Goal: Information Seeking & Learning: Learn about a topic

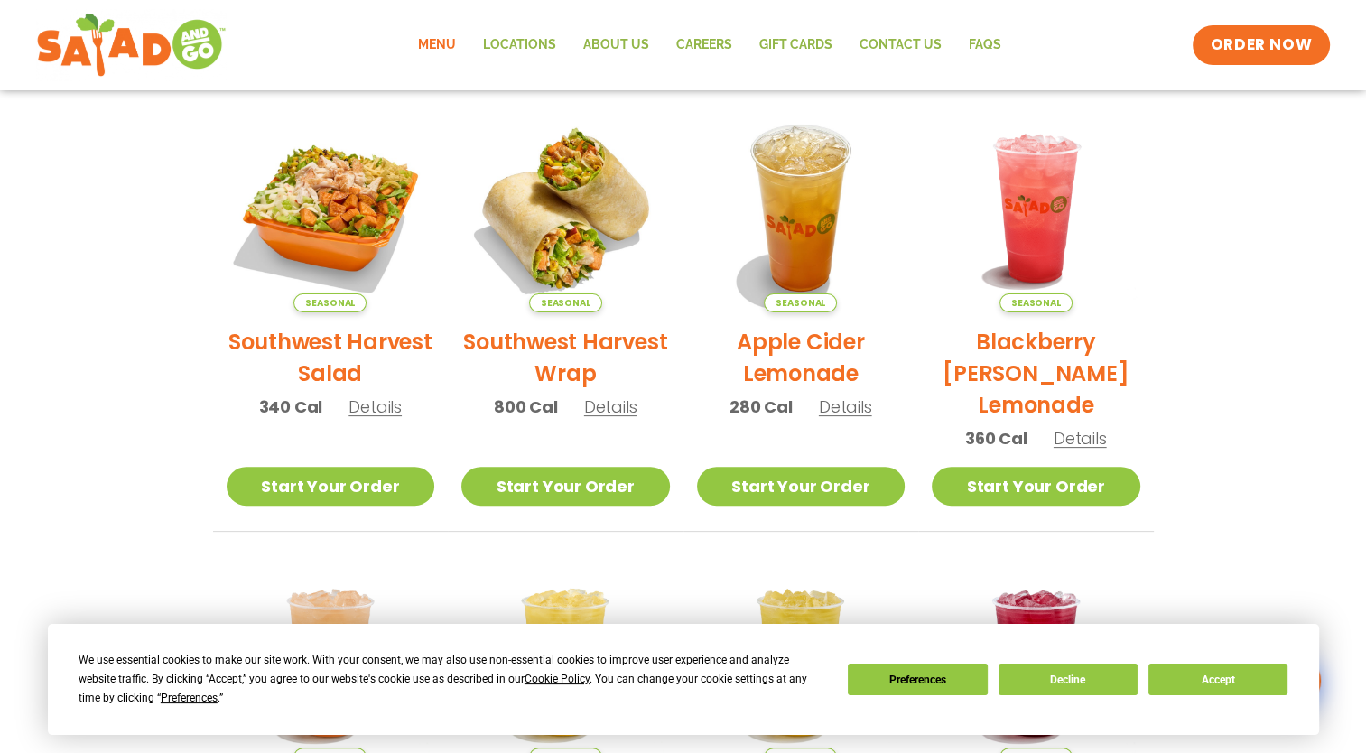
scroll to position [407, 0]
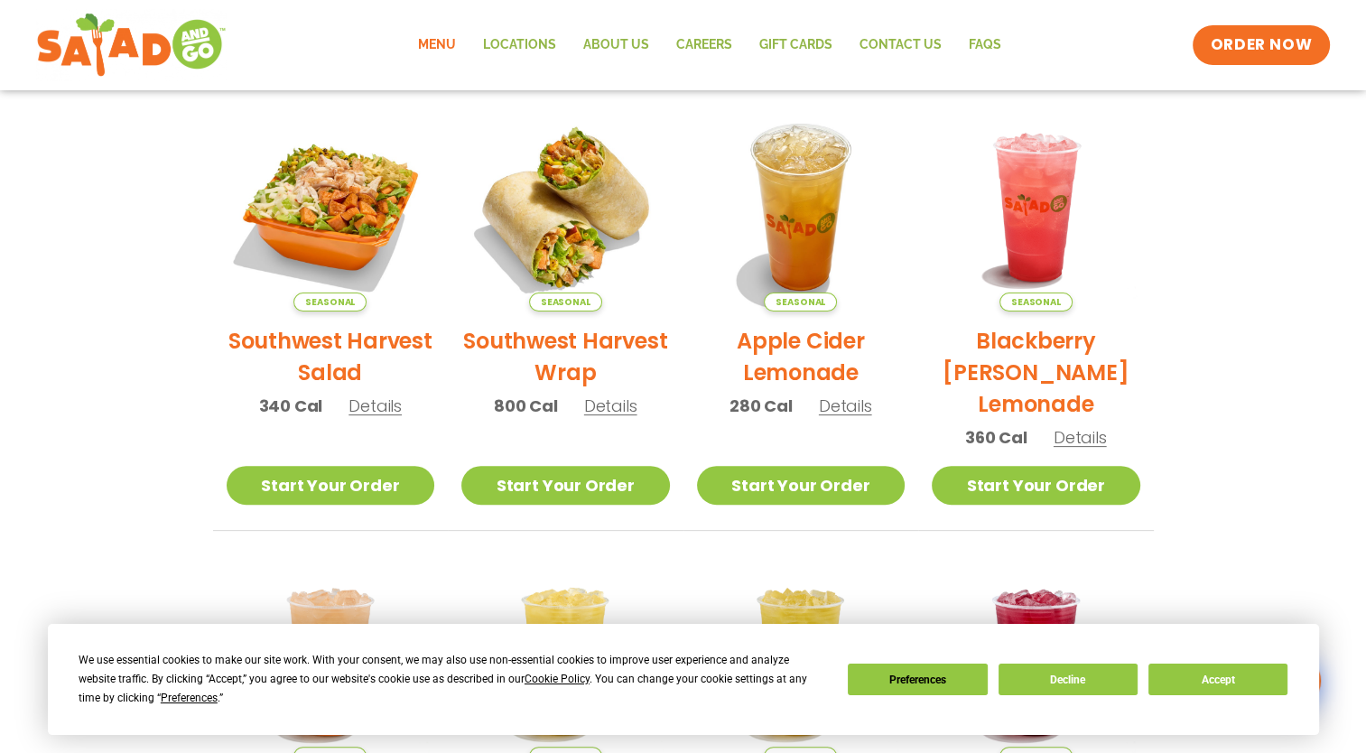
click at [1029, 227] on img at bounding box center [1036, 207] width 209 height 209
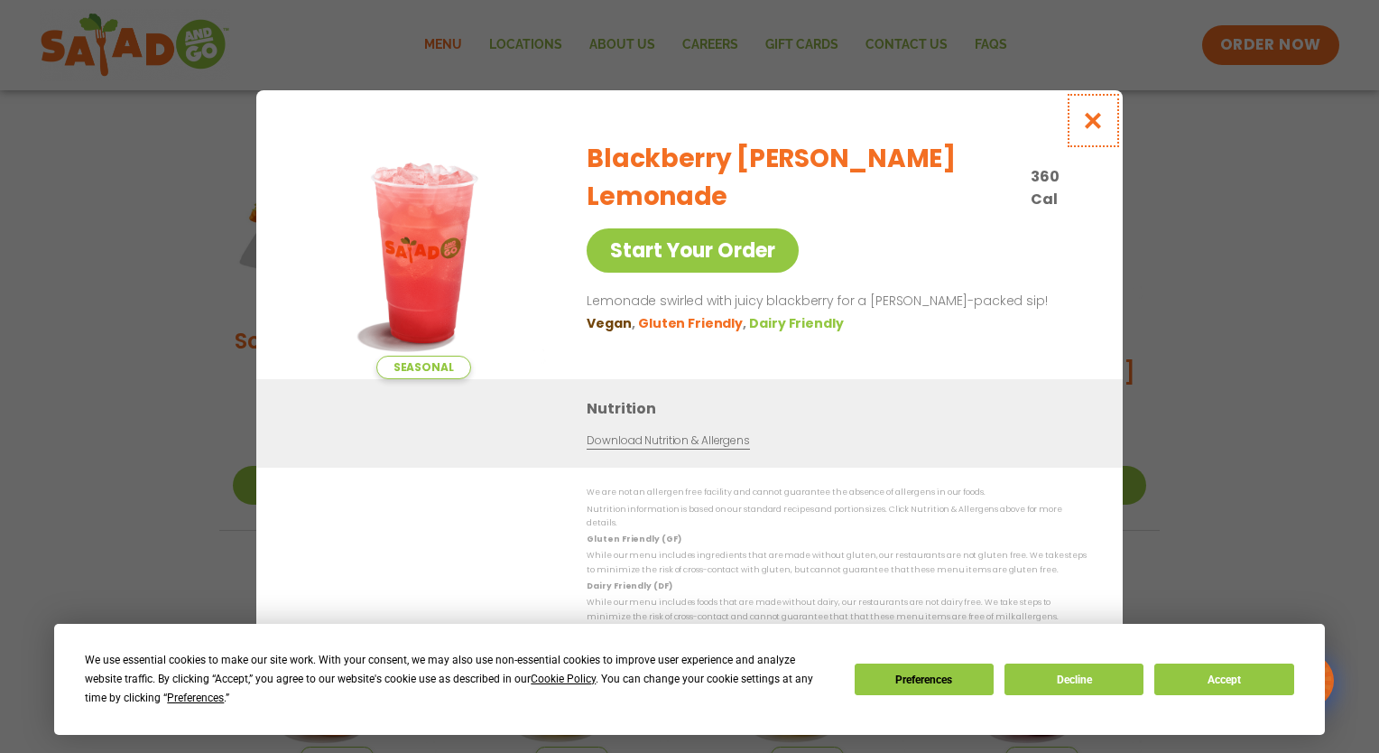
click at [1092, 121] on icon "Close modal" at bounding box center [1093, 120] width 23 height 19
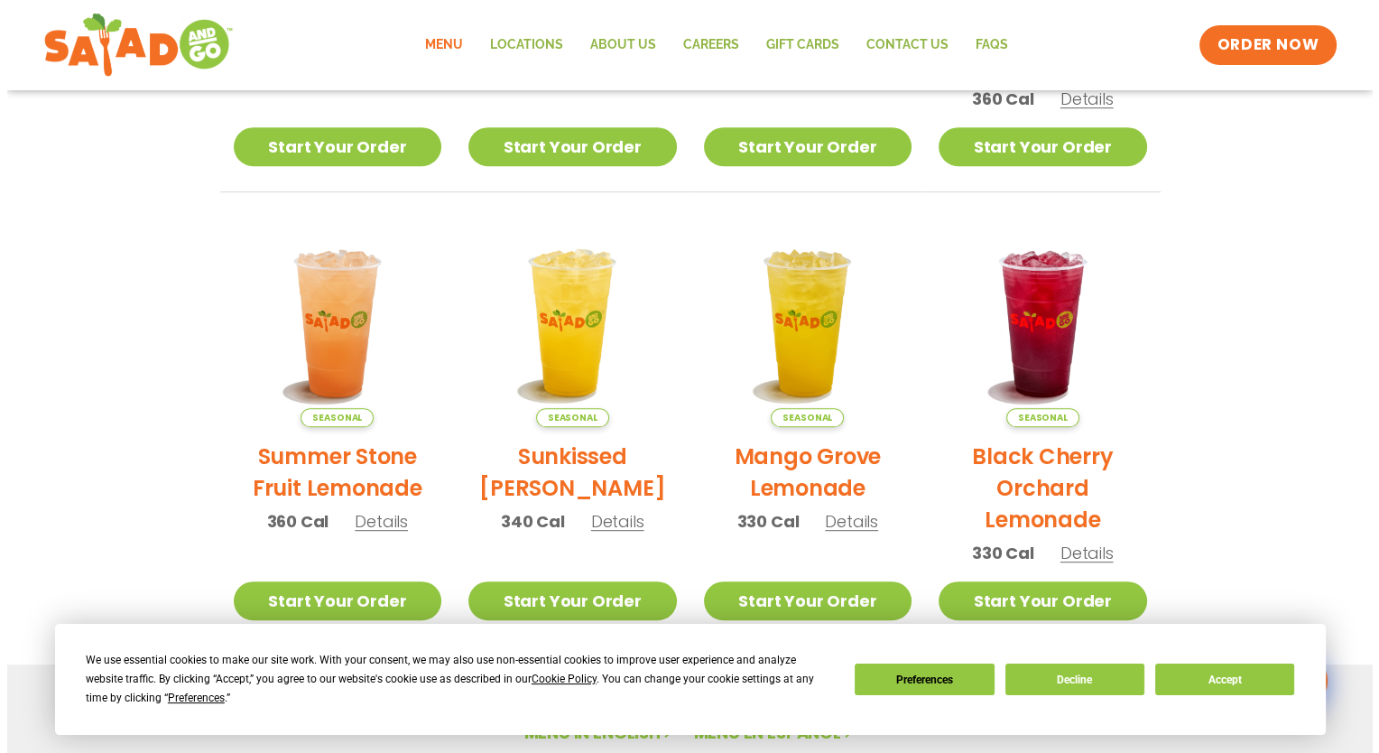
scroll to position [746, 0]
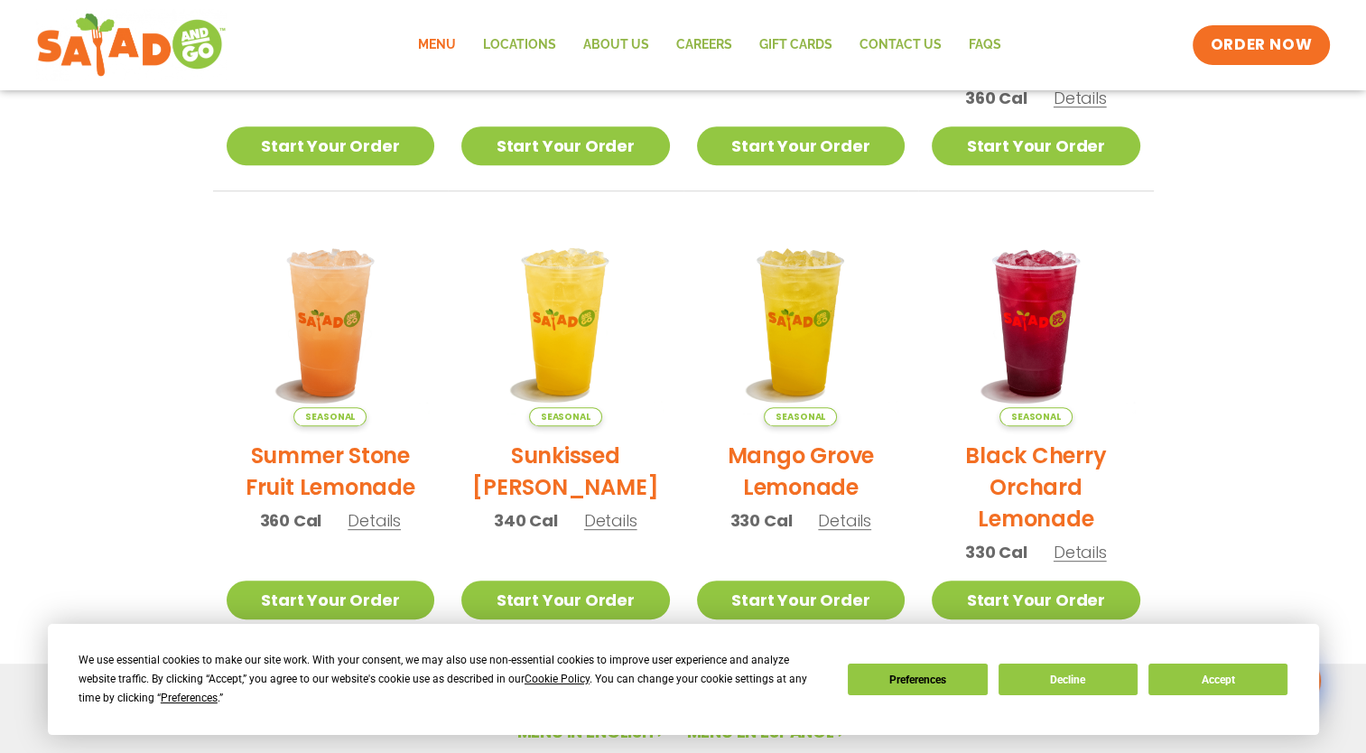
click at [1007, 366] on img at bounding box center [1036, 322] width 209 height 209
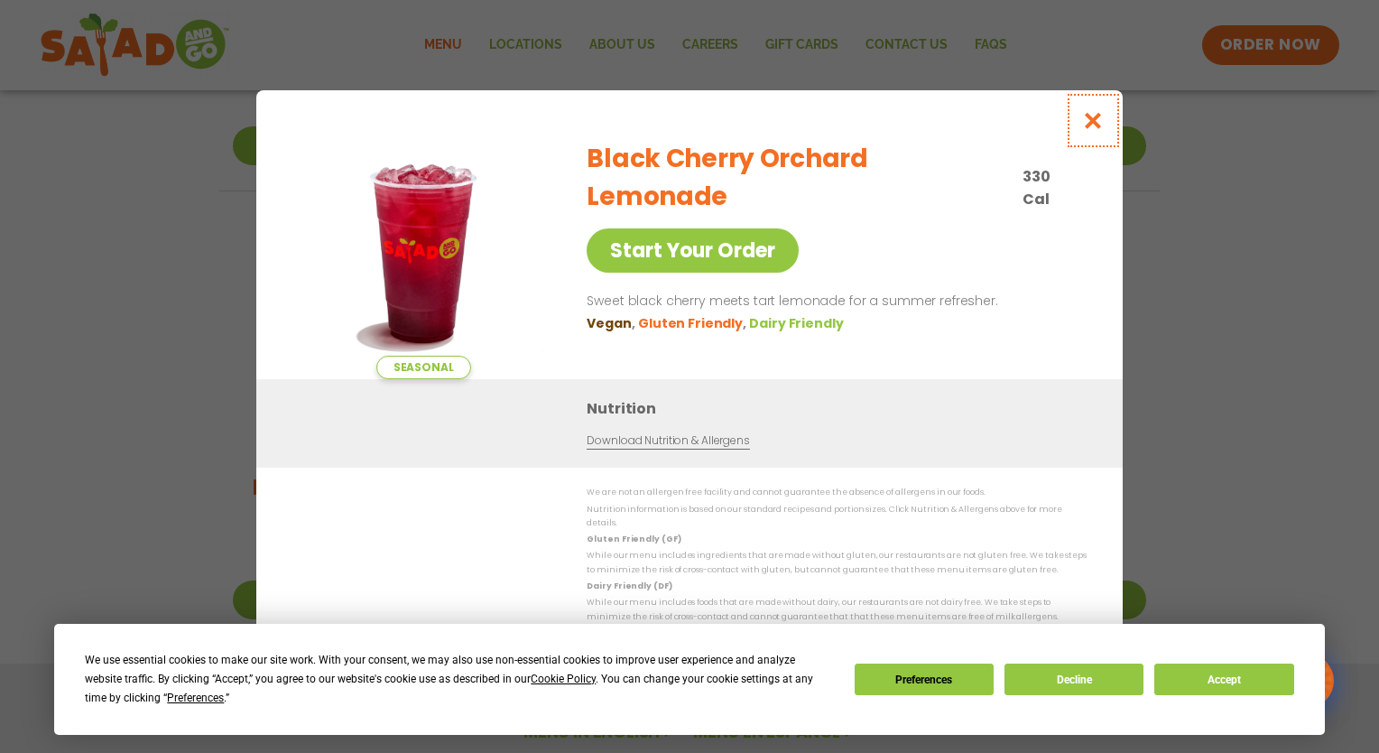
click at [1093, 129] on icon "Close modal" at bounding box center [1093, 120] width 23 height 19
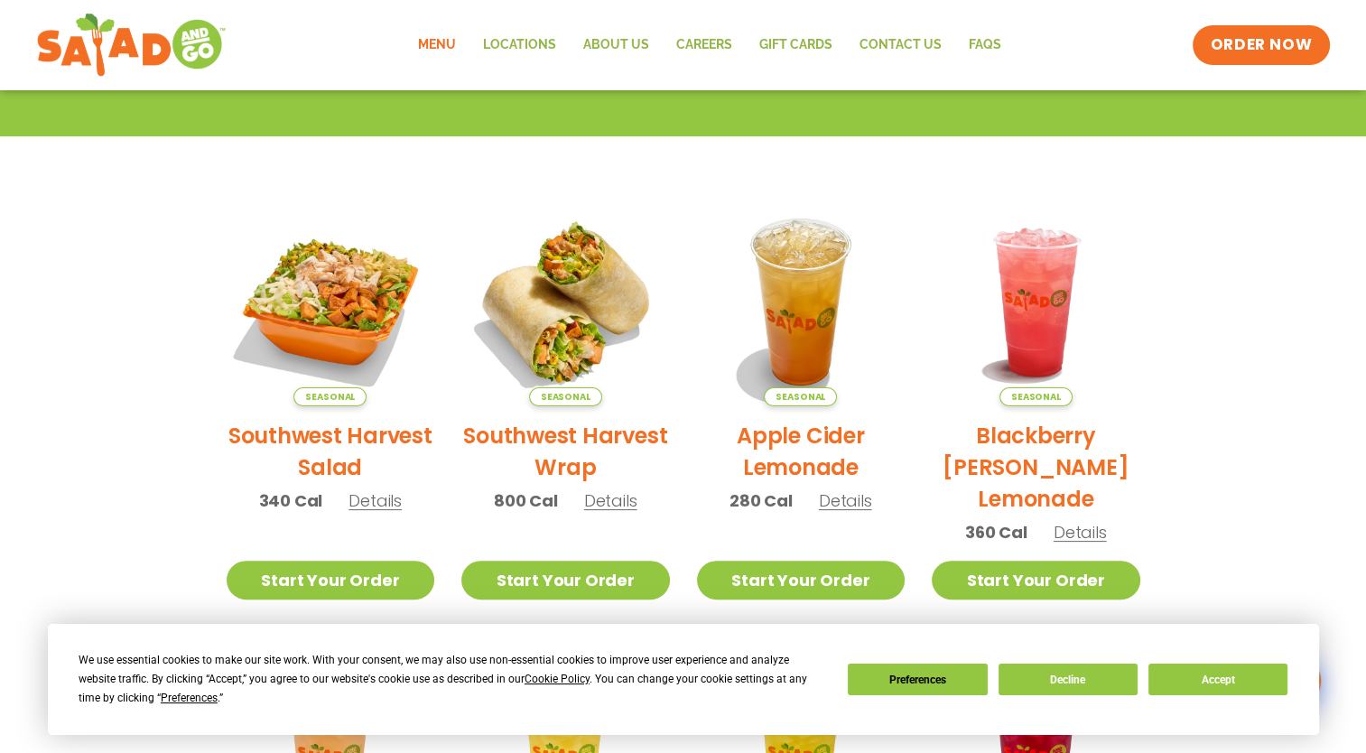
scroll to position [313, 0]
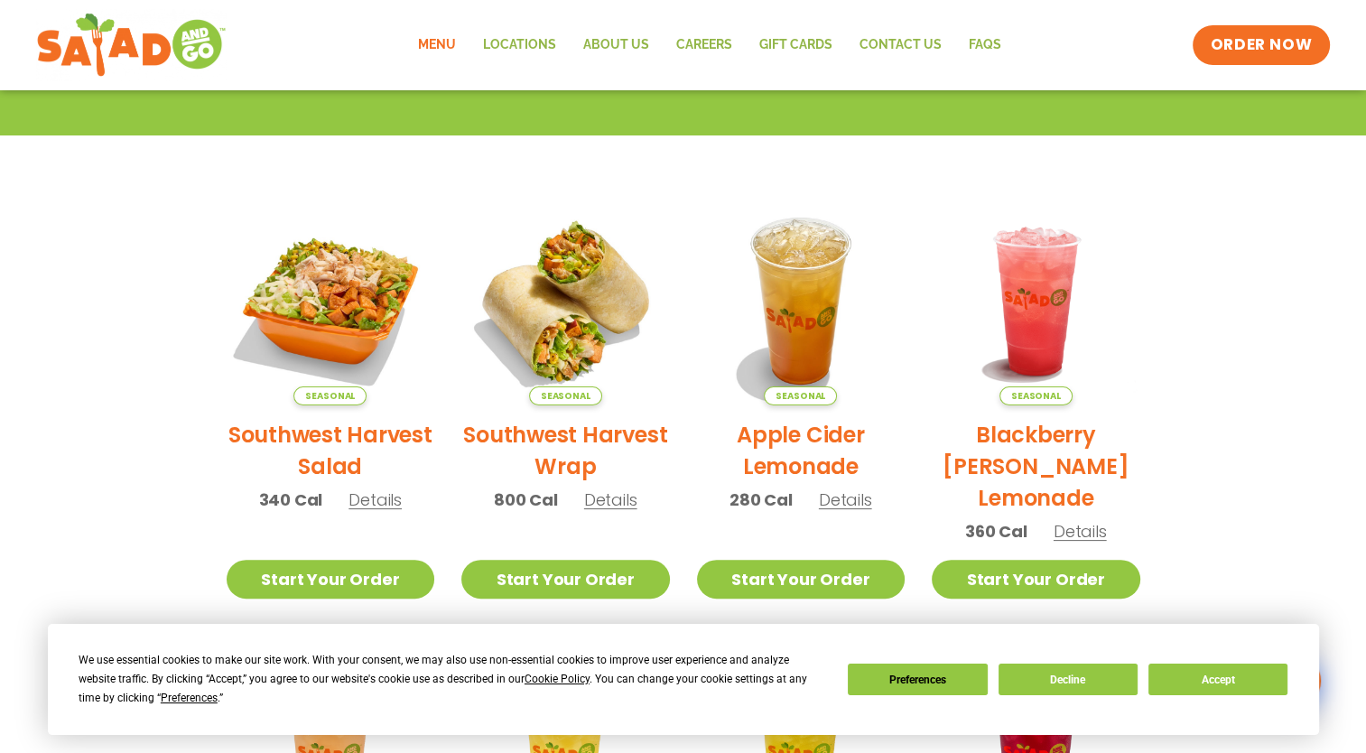
click at [339, 317] on img at bounding box center [331, 301] width 209 height 209
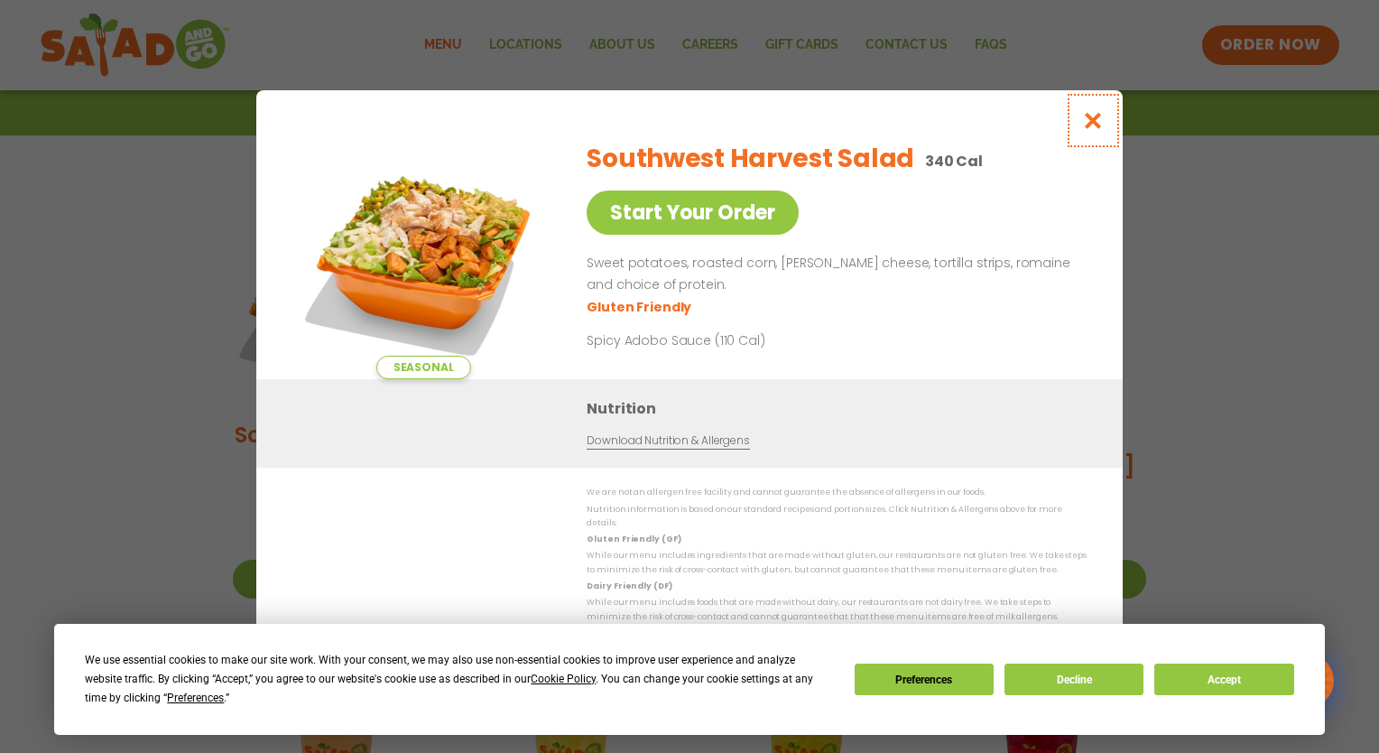
click at [1094, 125] on icon "Close modal" at bounding box center [1093, 120] width 23 height 19
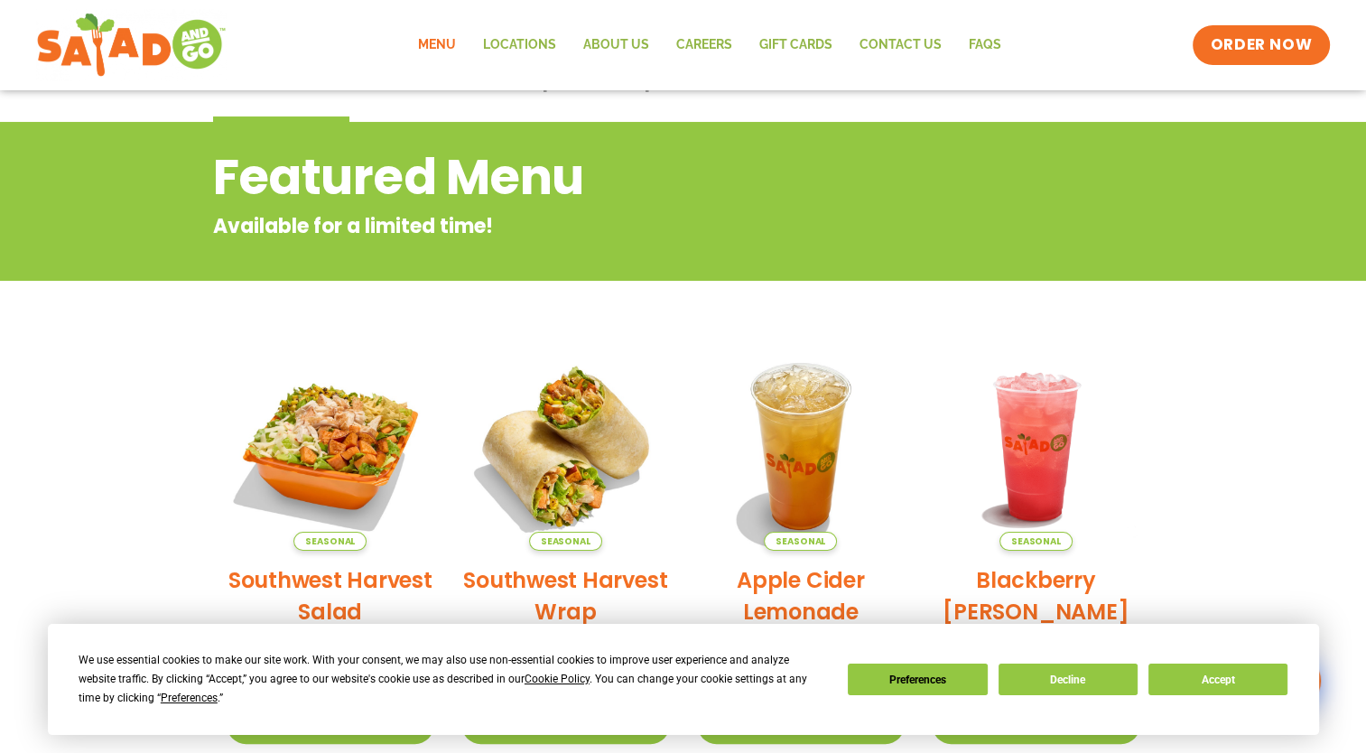
scroll to position [167, 0]
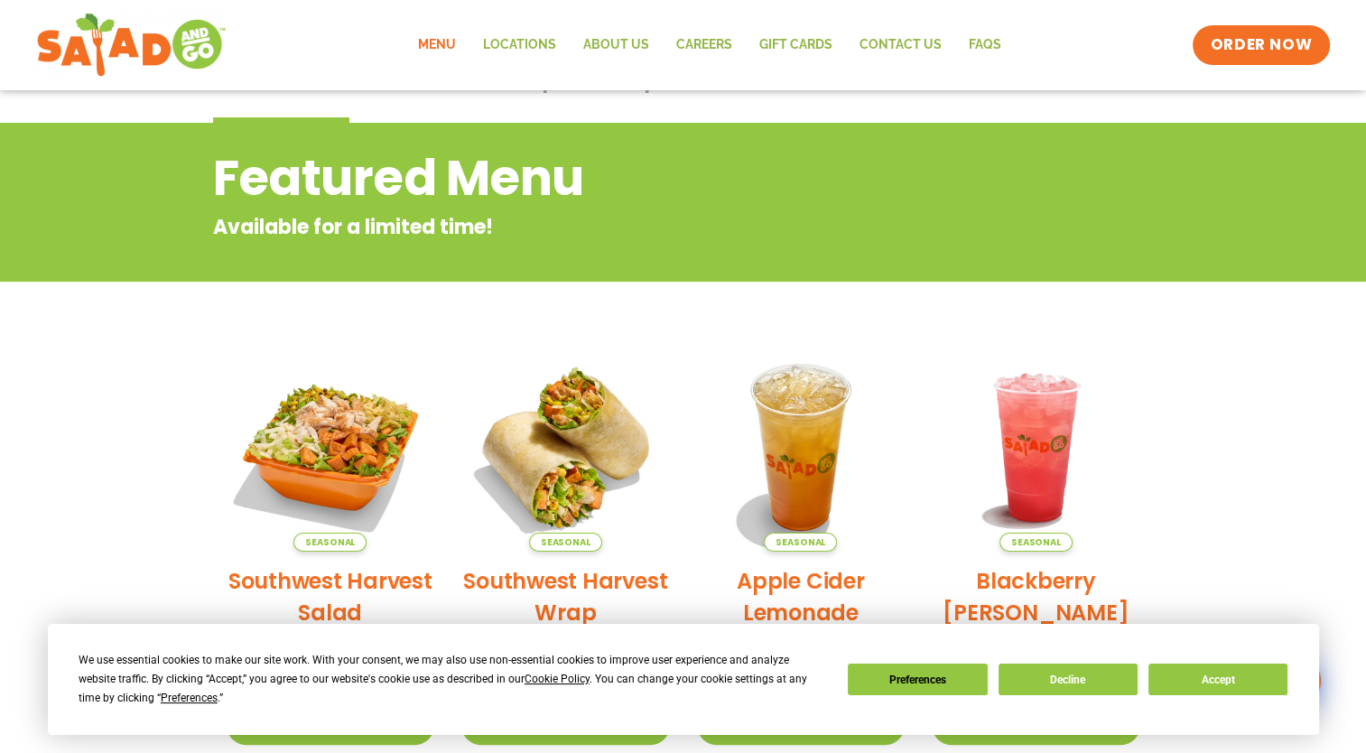
click at [437, 45] on link "Menu" at bounding box center [436, 45] width 65 height 42
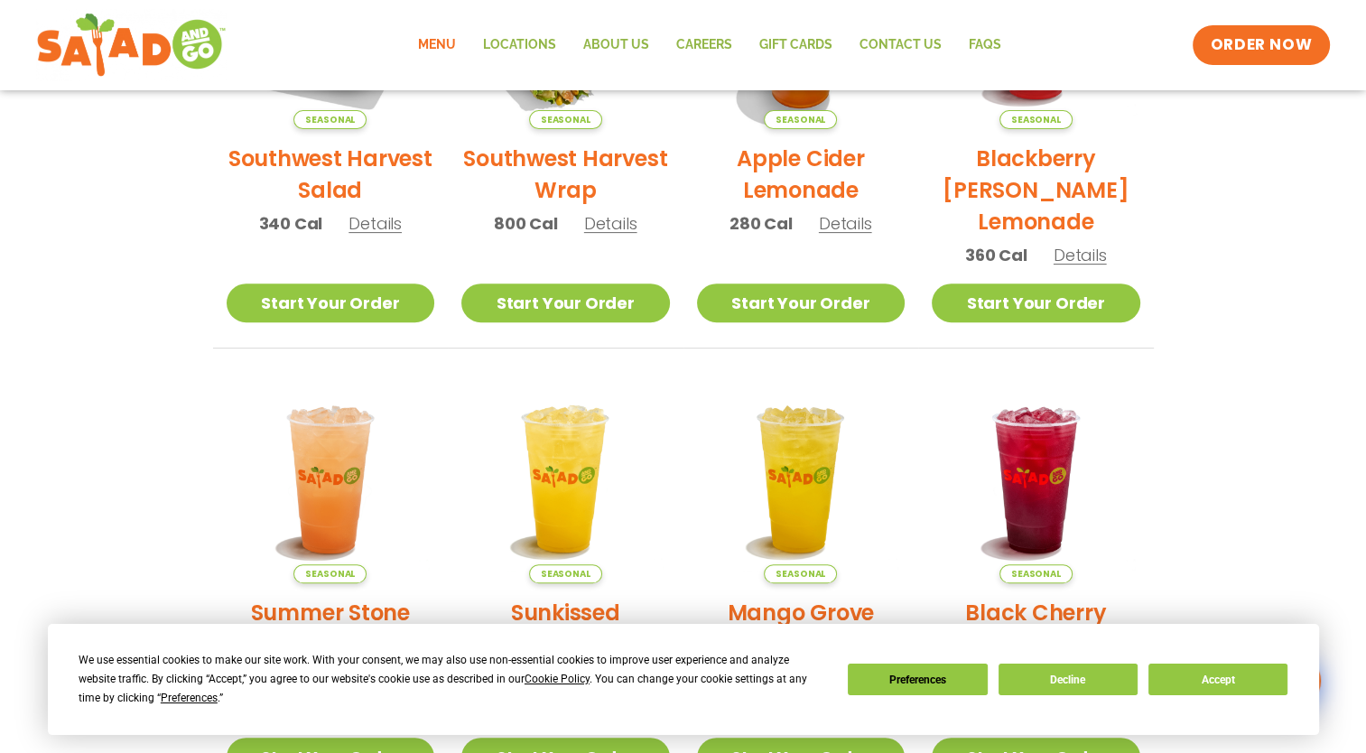
scroll to position [589, 0]
click at [357, 305] on link "Start Your Order" at bounding box center [331, 303] width 209 height 39
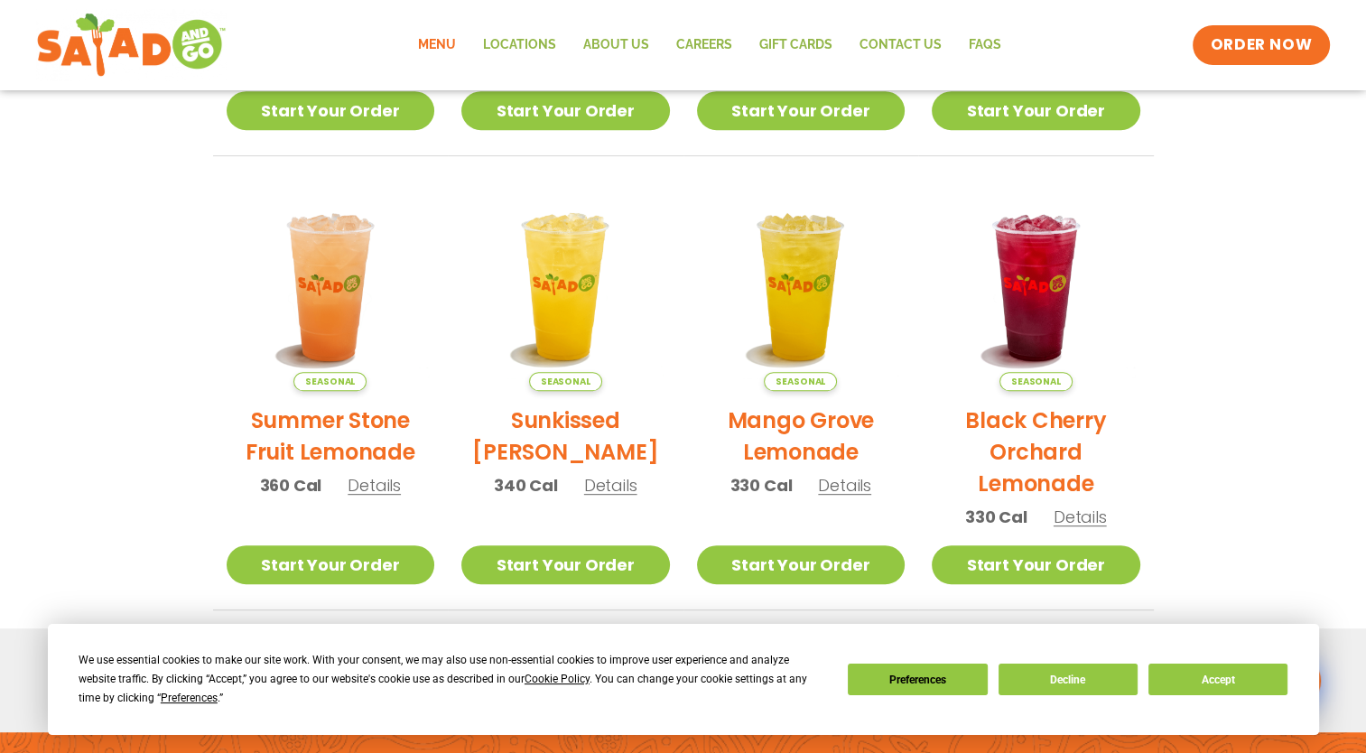
scroll to position [1035, 0]
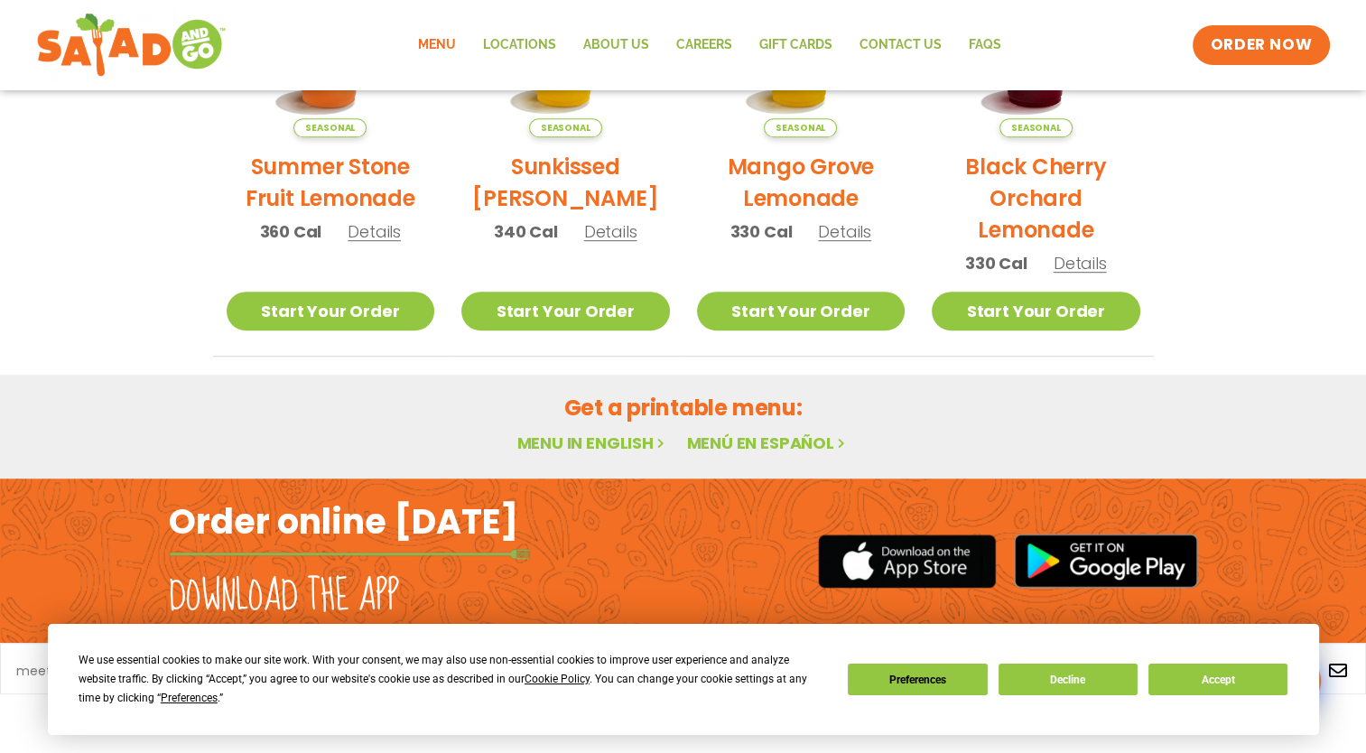
click at [607, 442] on link "Menu in English" at bounding box center [592, 442] width 152 height 23
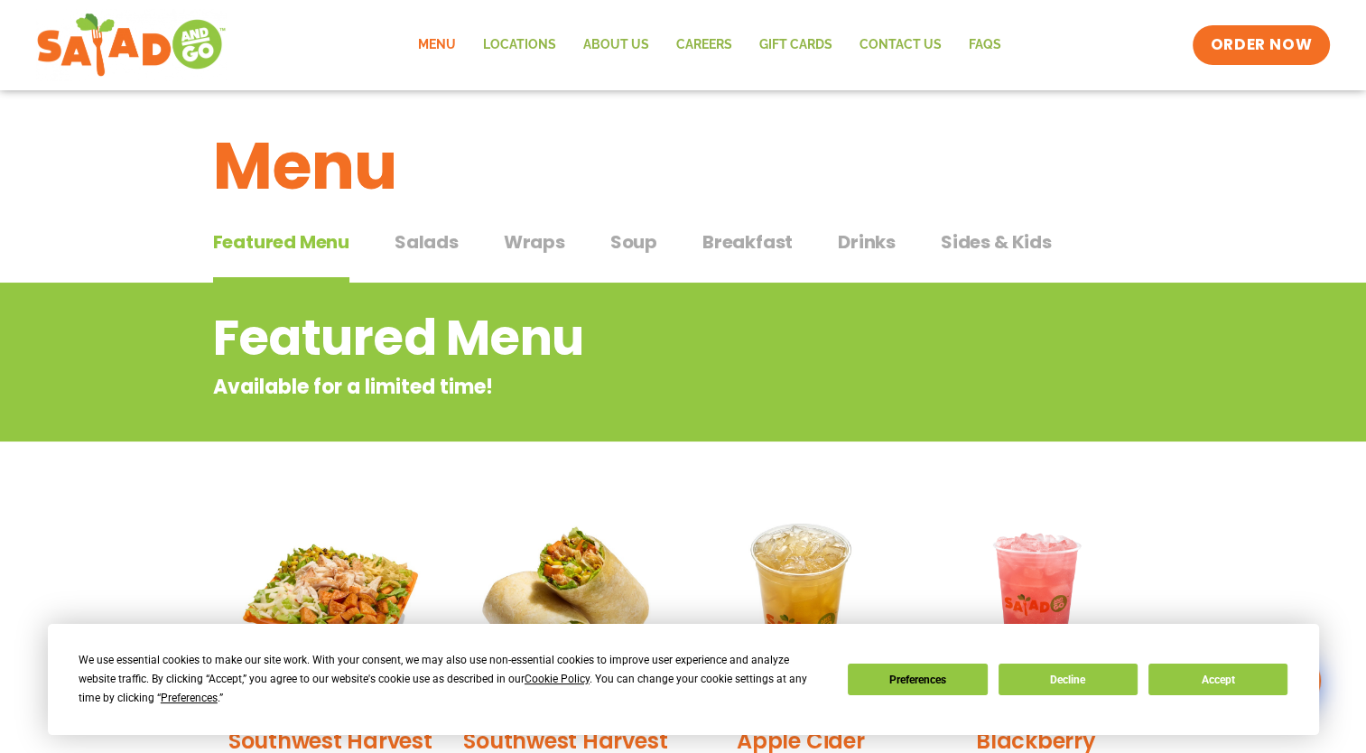
scroll to position [0, 0]
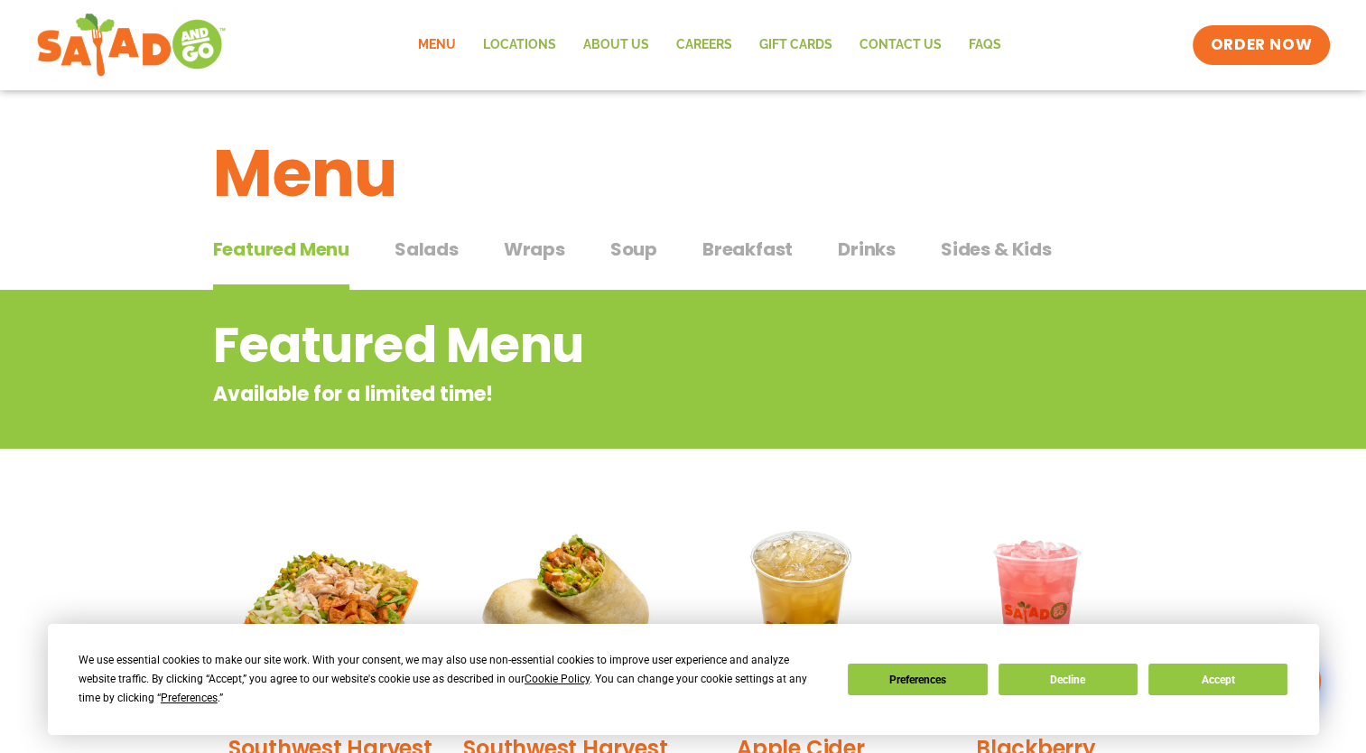
click at [435, 248] on span "Salads" at bounding box center [426, 249] width 64 height 27
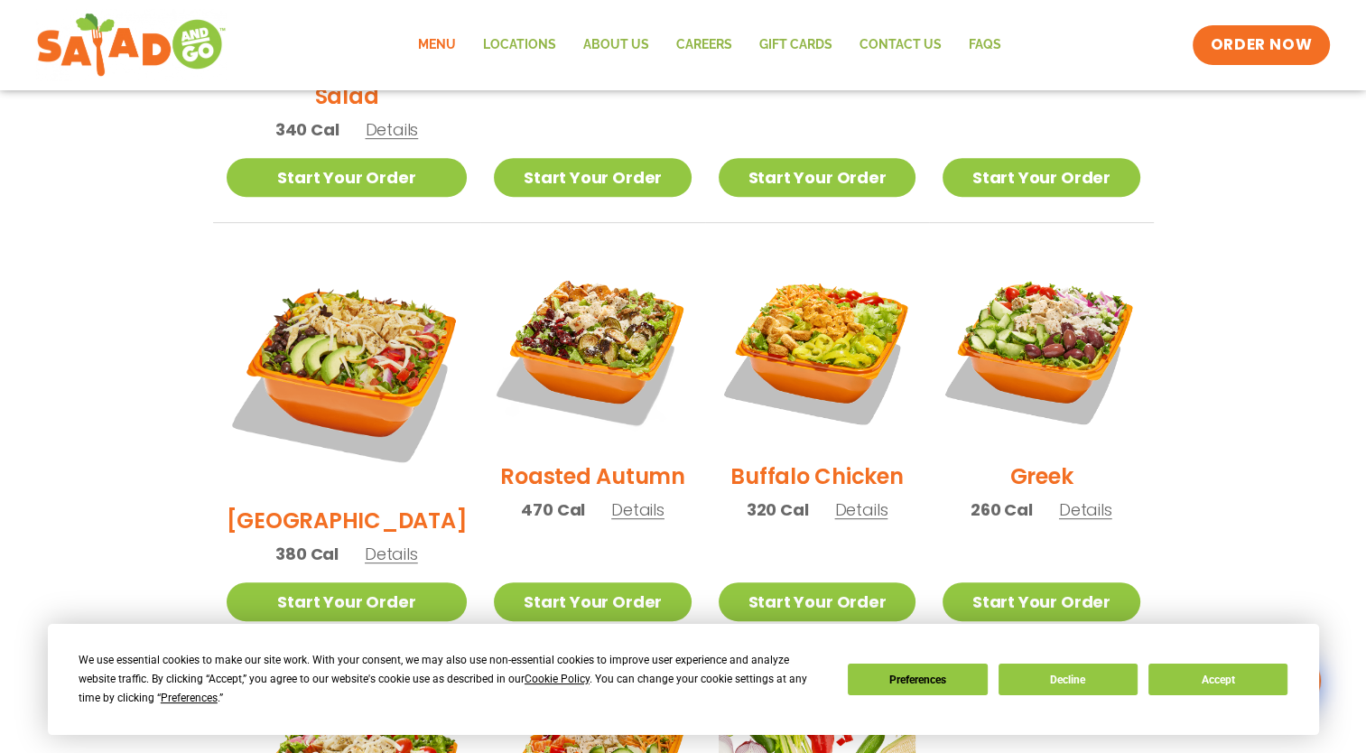
scroll to position [808, 0]
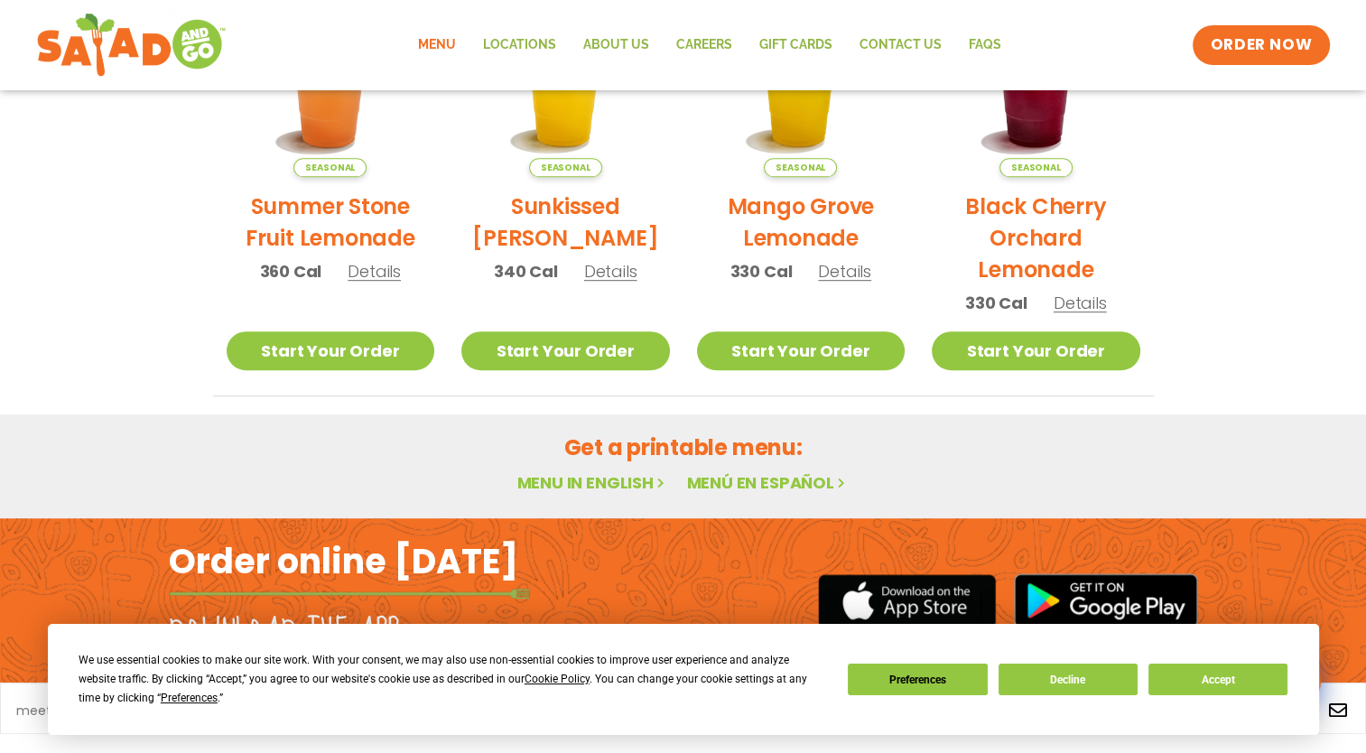
scroll to position [1035, 0]
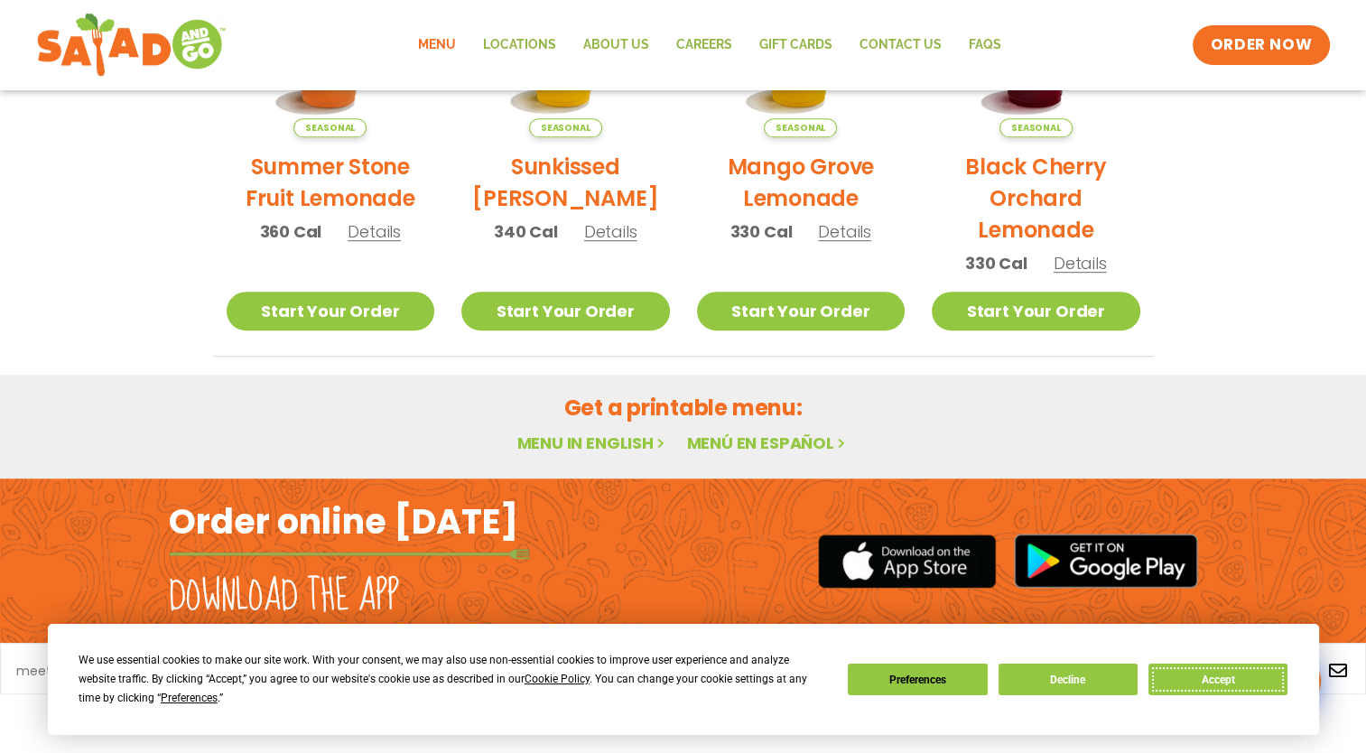
click at [1210, 678] on button "Accept" at bounding box center [1217, 679] width 139 height 32
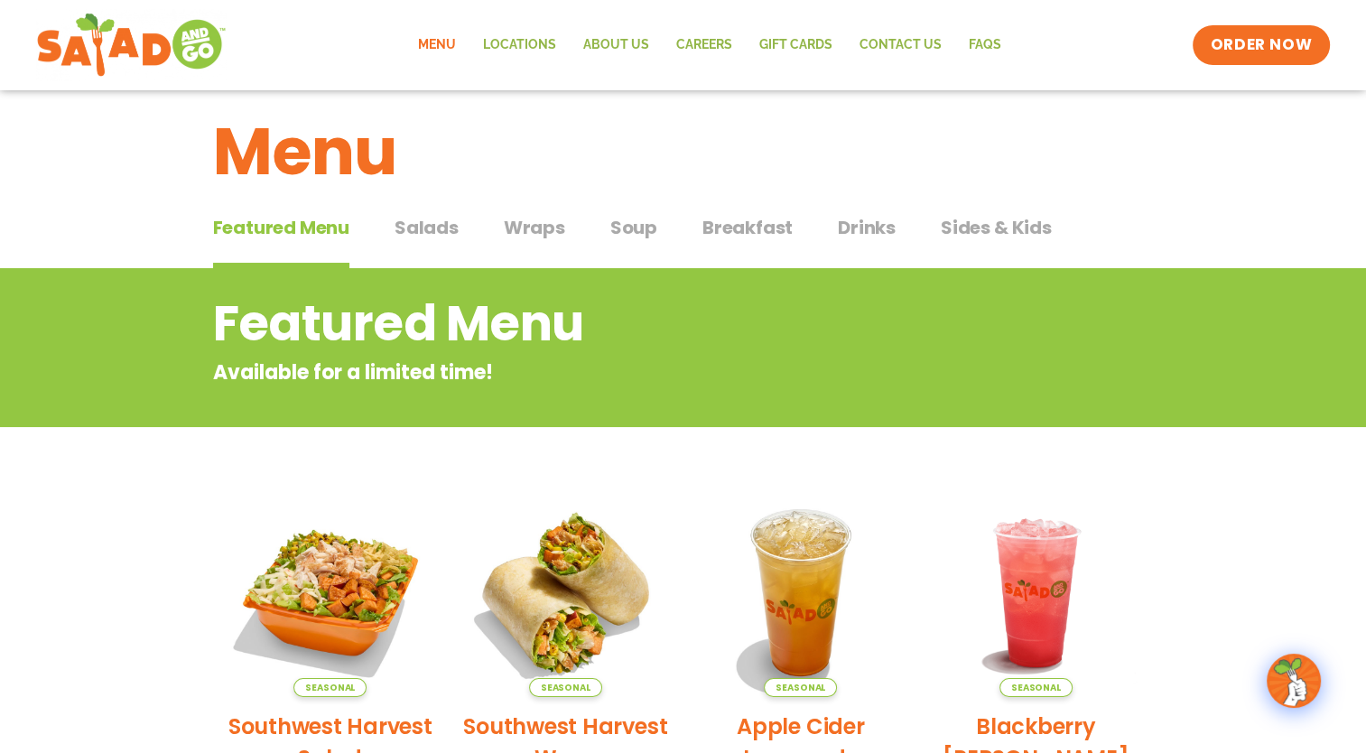
scroll to position [0, 0]
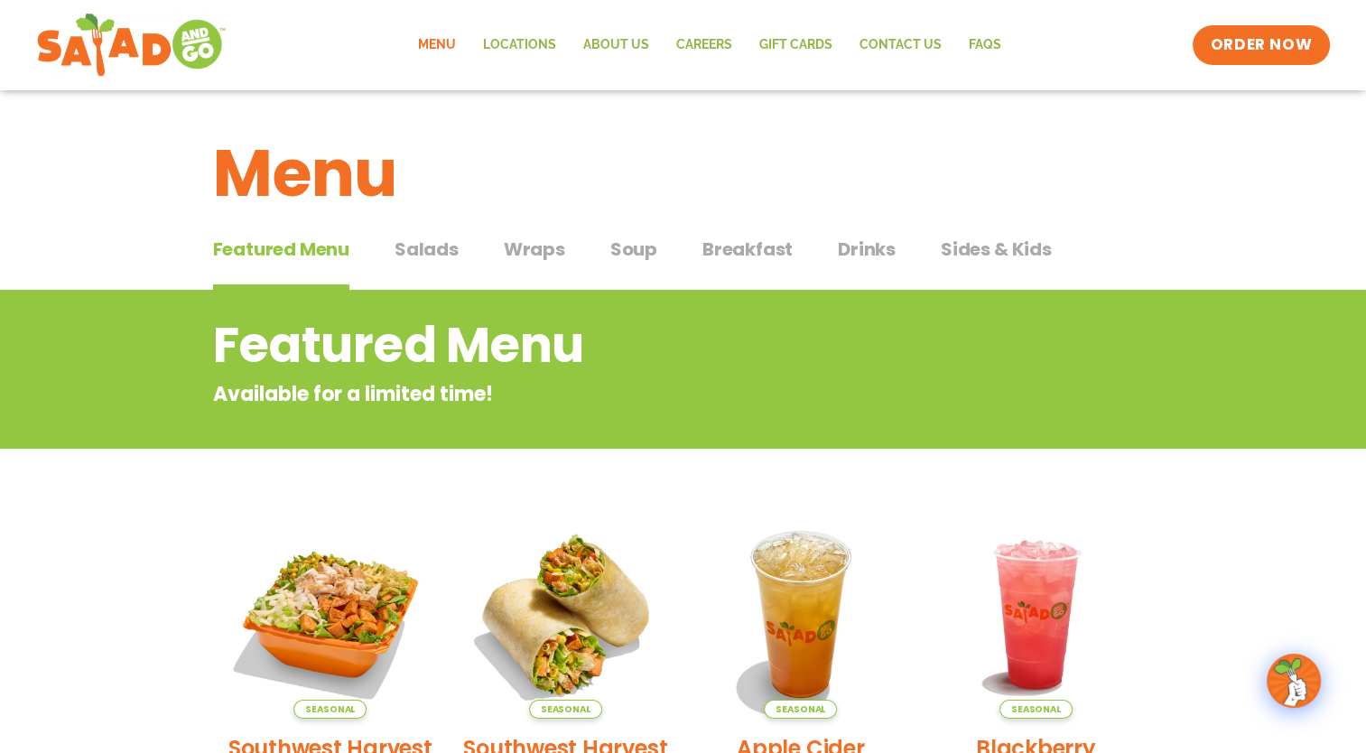
click at [419, 246] on span "Salads" at bounding box center [426, 249] width 64 height 27
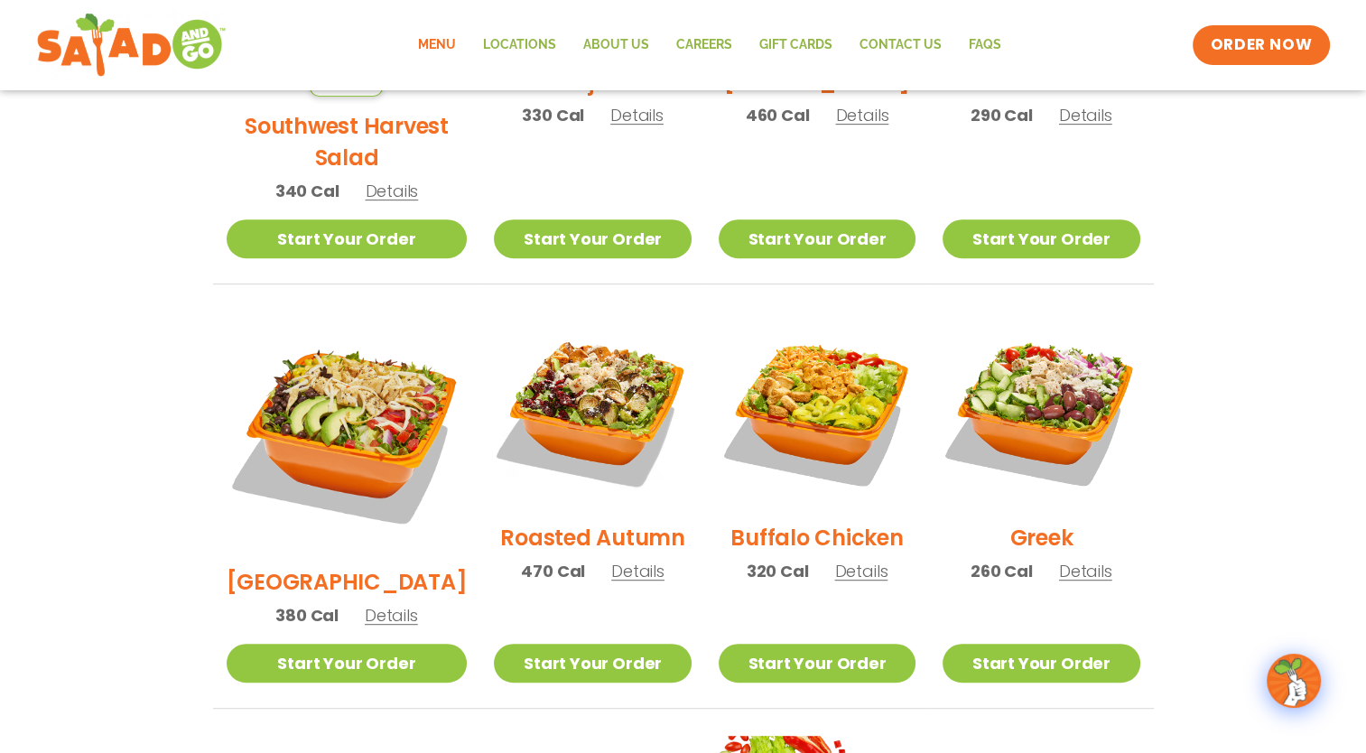
scroll to position [744, 0]
click at [594, 372] on img at bounding box center [592, 409] width 197 height 197
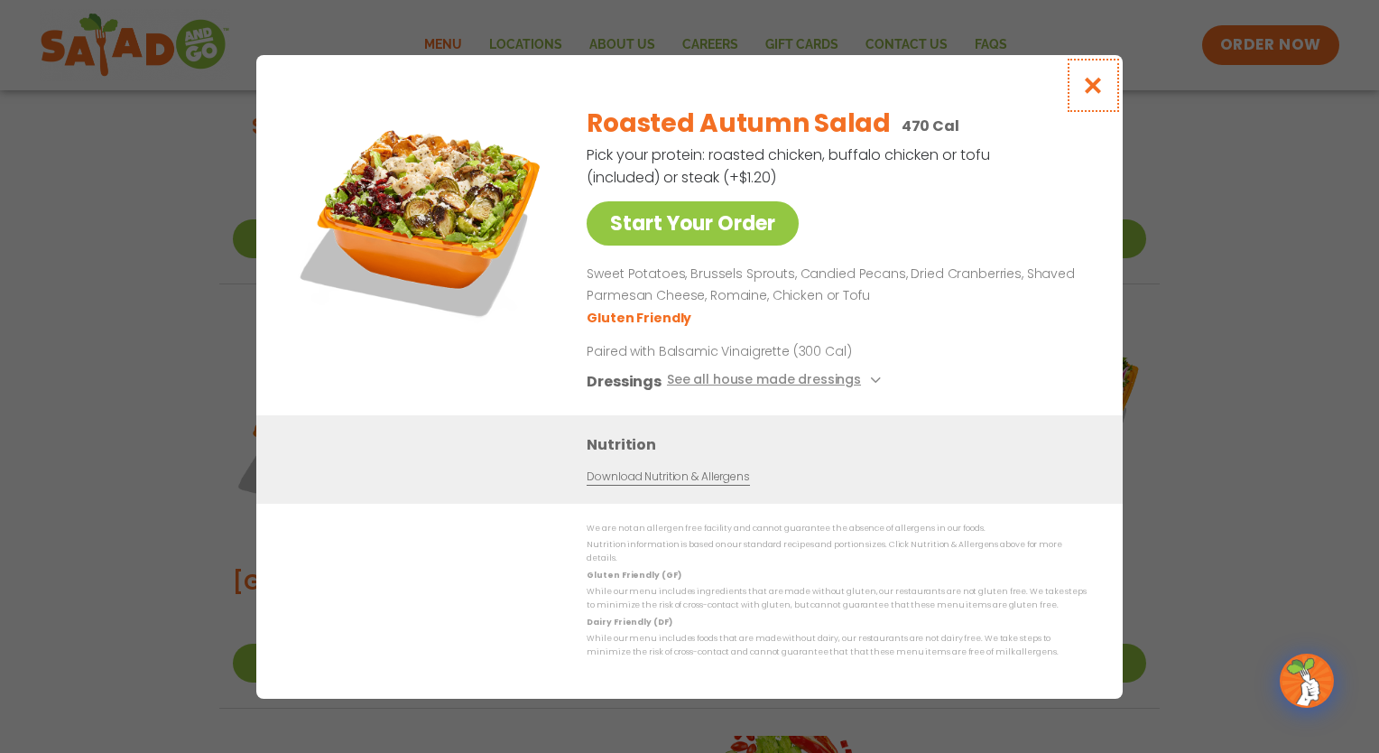
click at [1094, 93] on icon "Close modal" at bounding box center [1093, 85] width 23 height 19
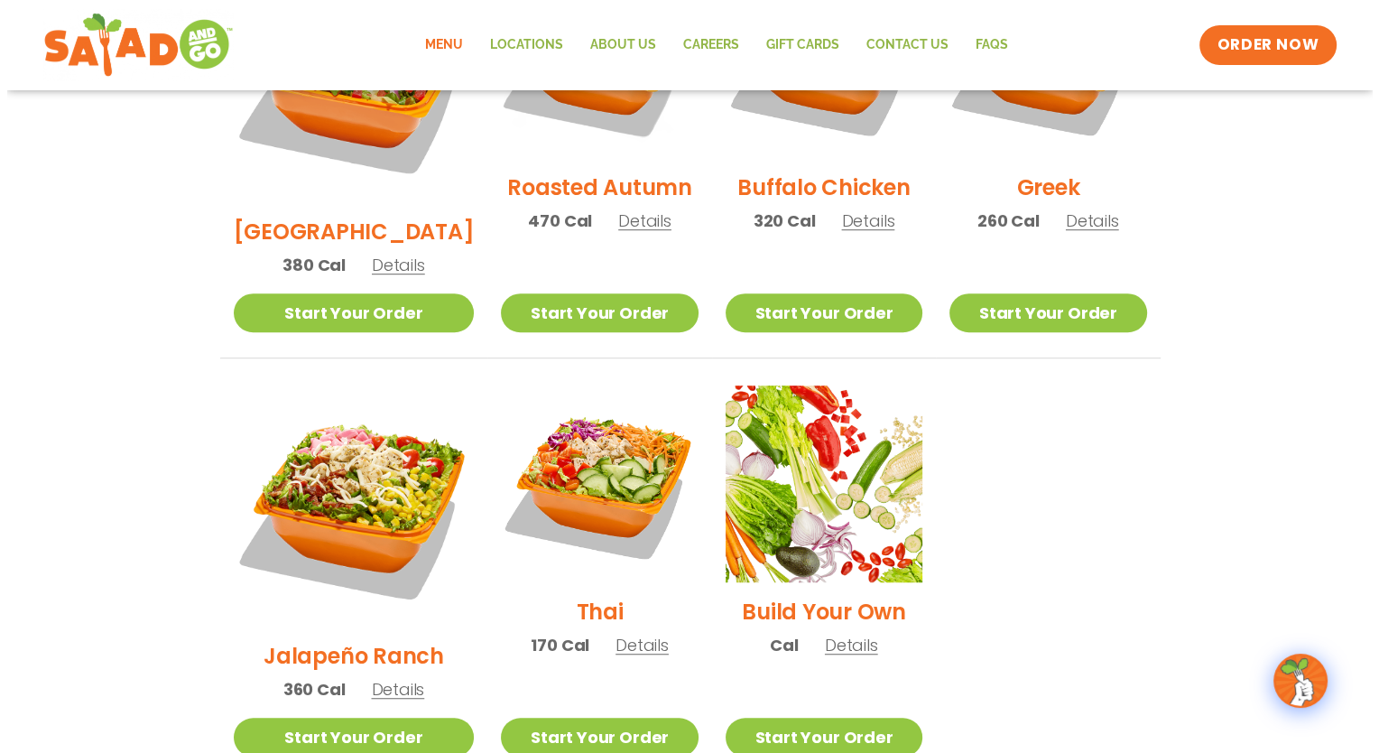
scroll to position [1096, 0]
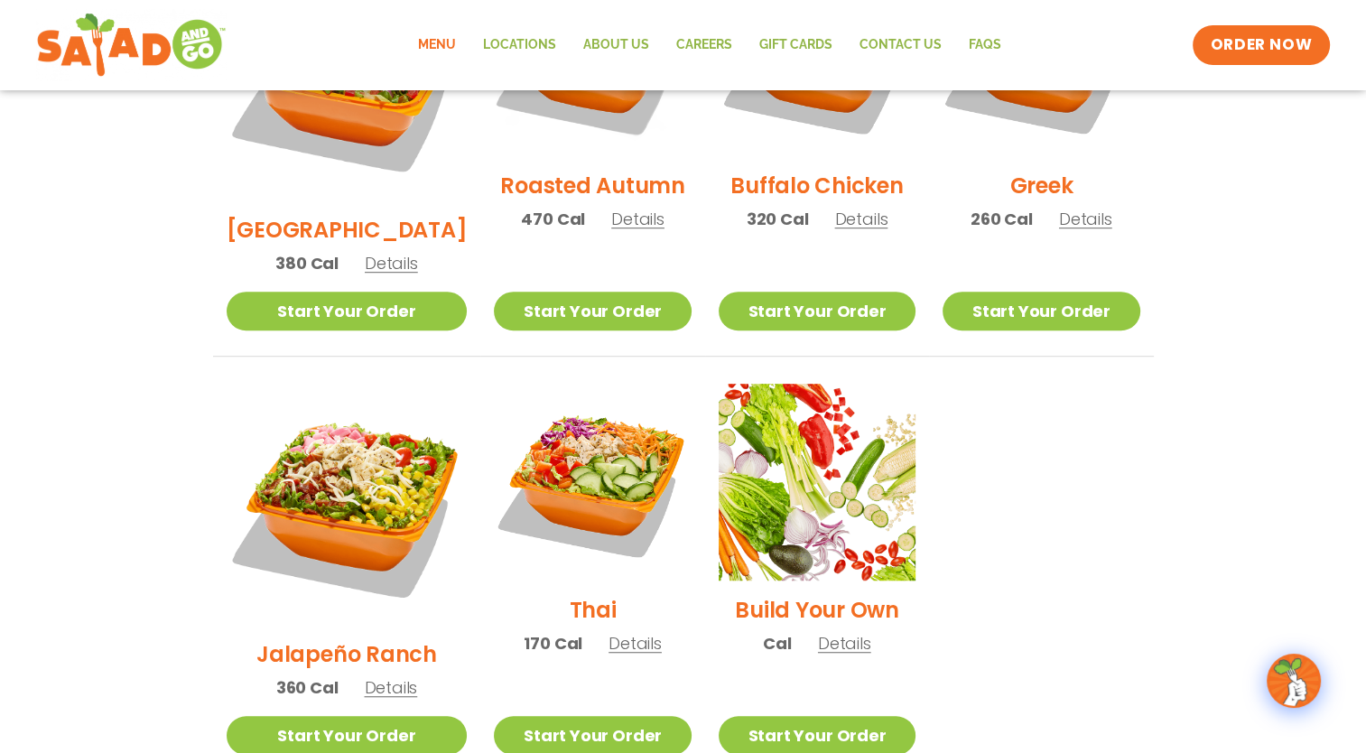
click at [565, 413] on img at bounding box center [592, 482] width 197 height 197
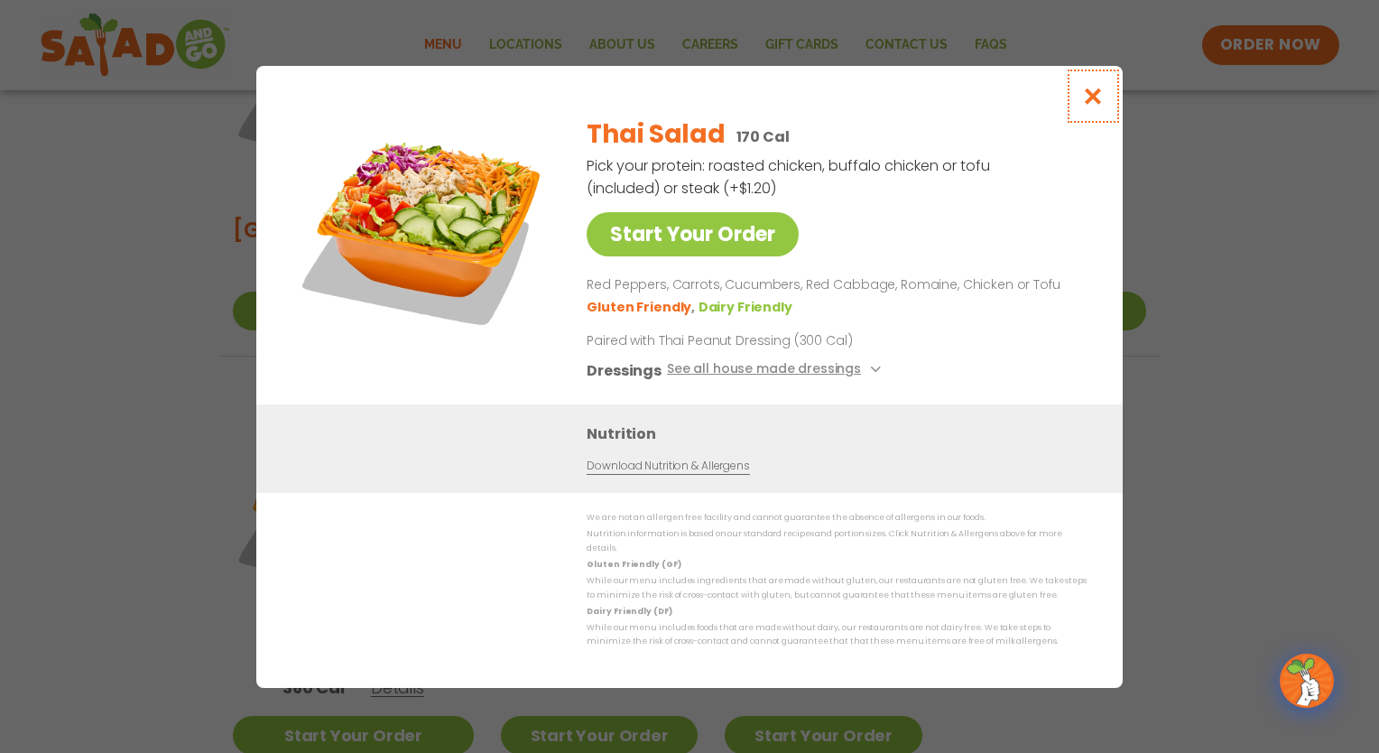
click at [1095, 103] on icon "Close modal" at bounding box center [1093, 96] width 23 height 19
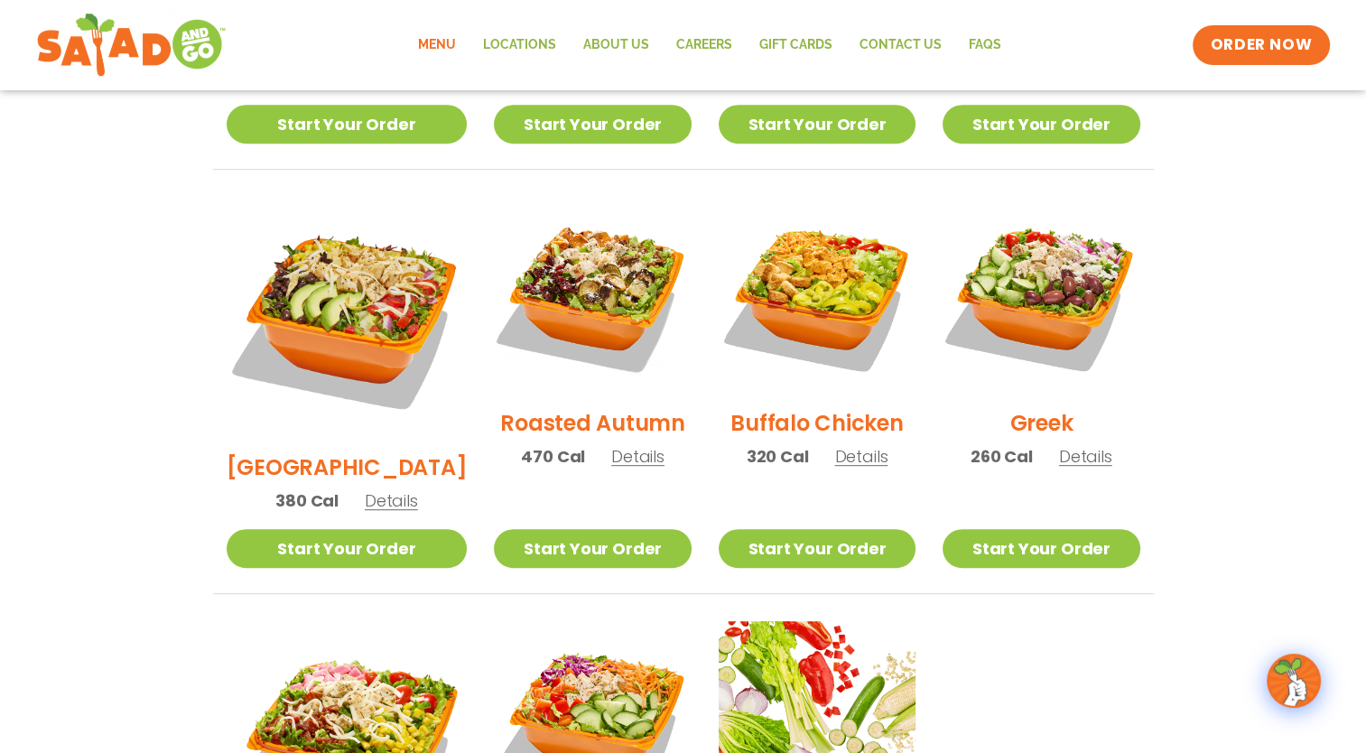
scroll to position [842, 0]
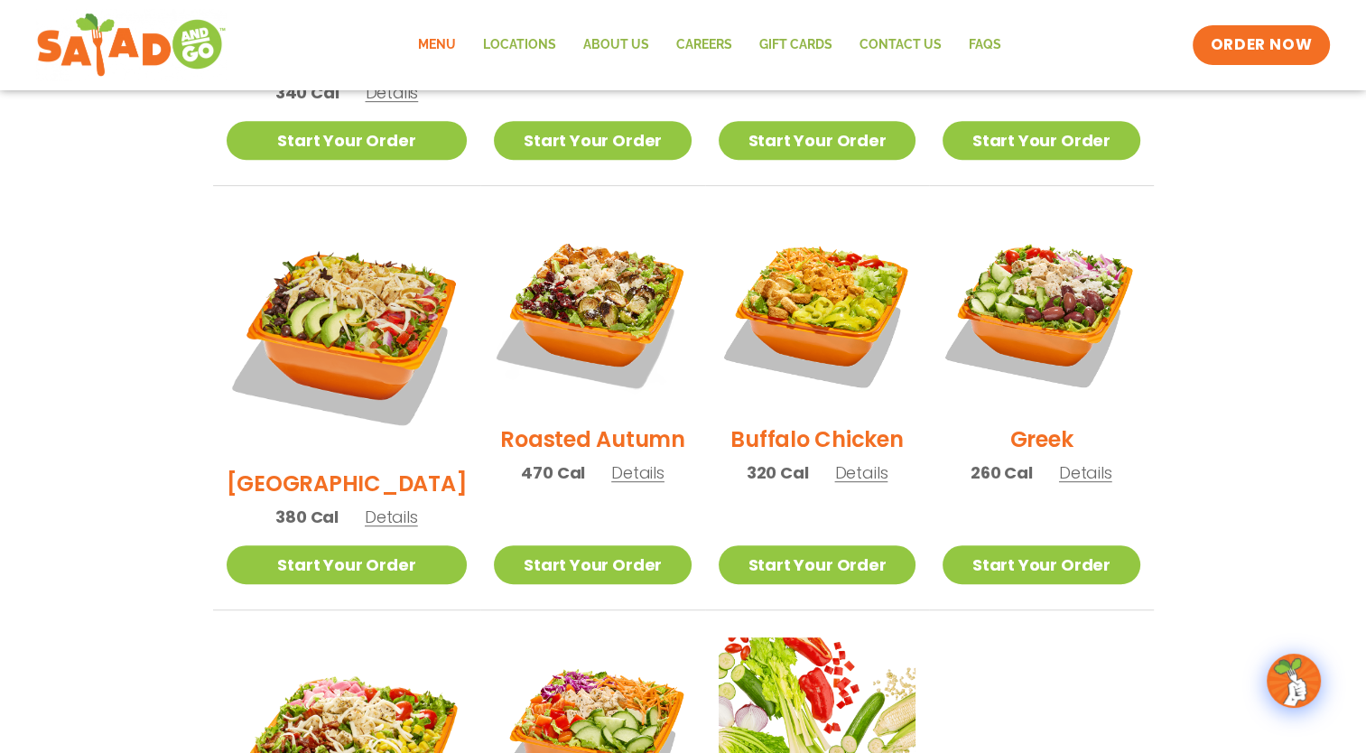
click at [562, 274] on img at bounding box center [592, 311] width 197 height 197
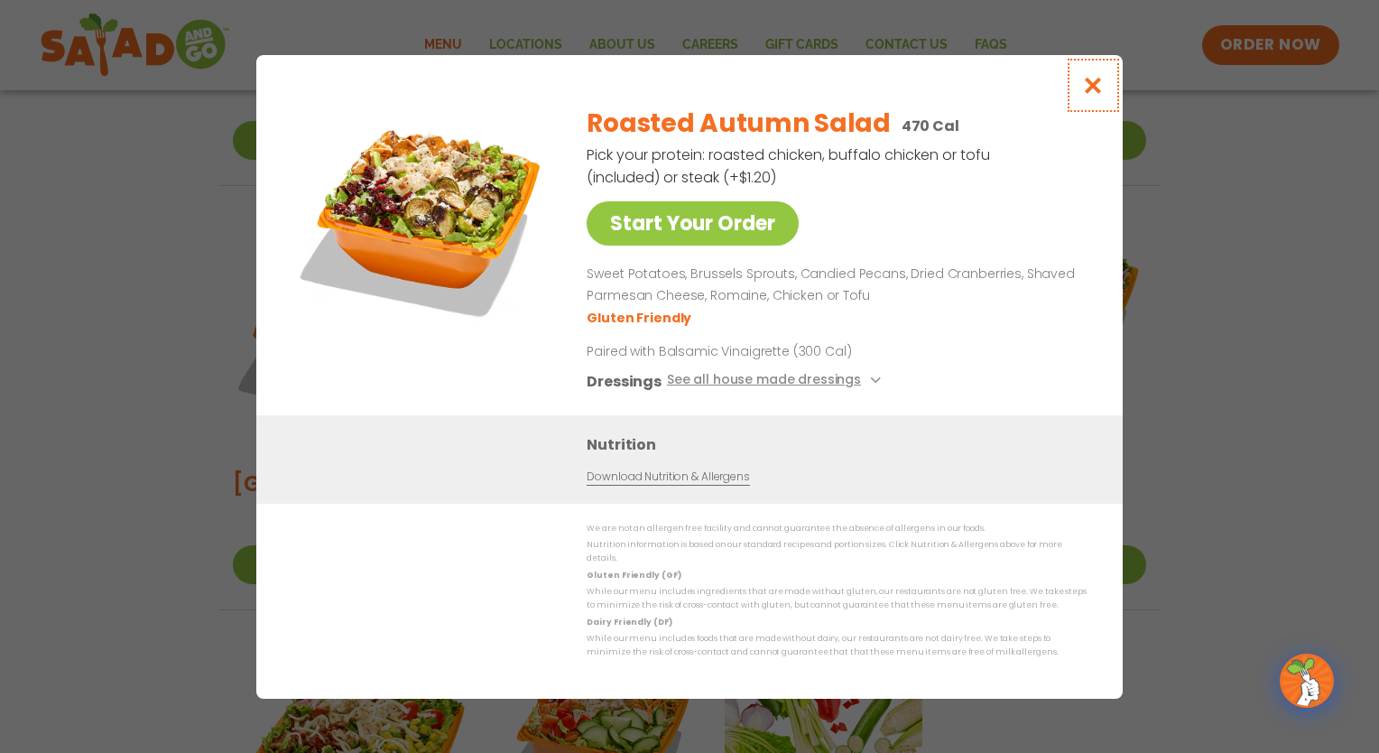
click at [1093, 95] on icon "Close modal" at bounding box center [1093, 85] width 23 height 19
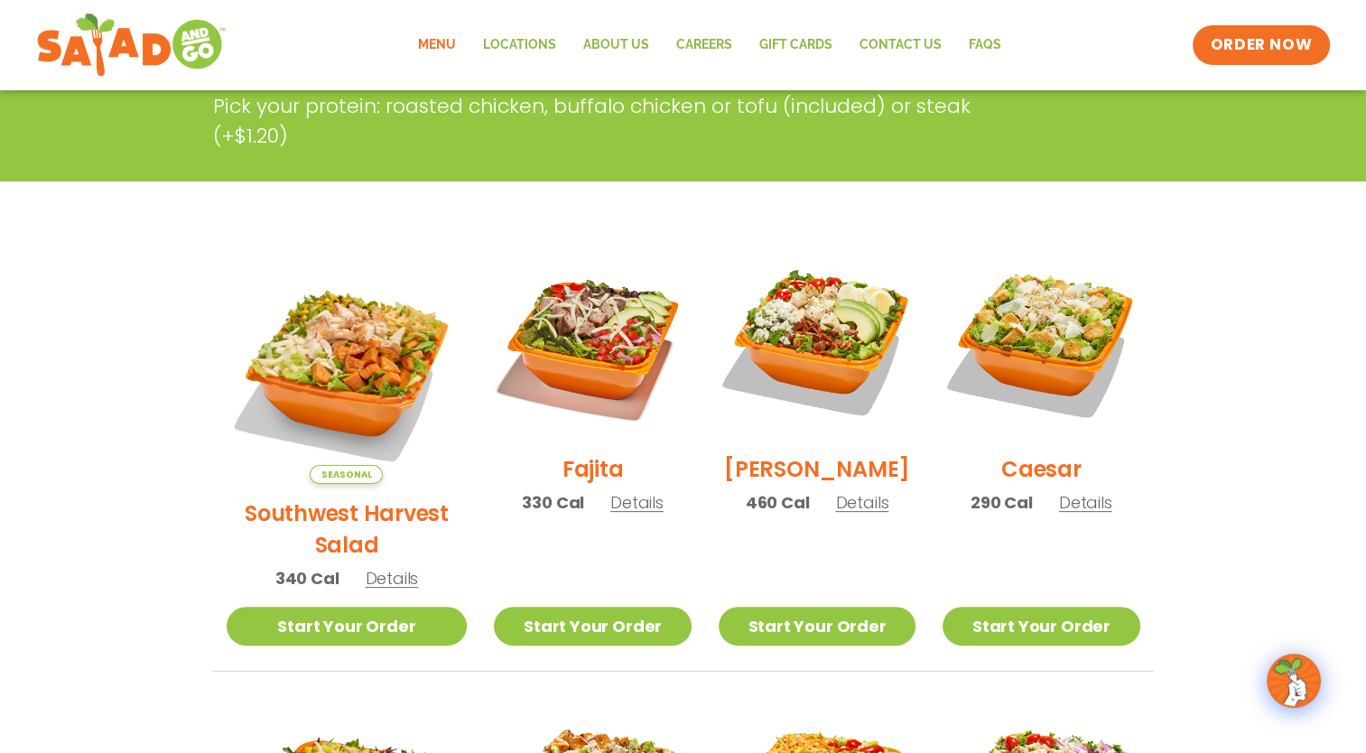
scroll to position [354, 0]
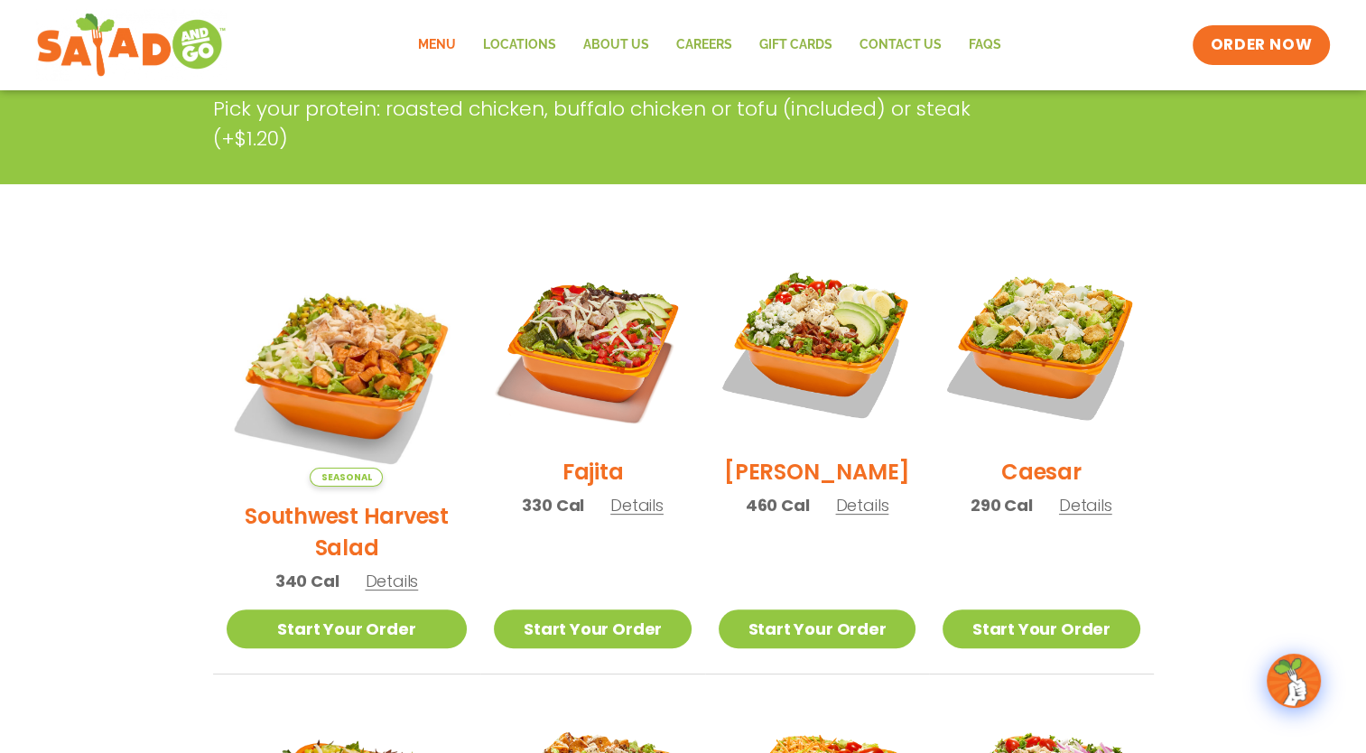
click at [808, 352] on img at bounding box center [817, 344] width 197 height 197
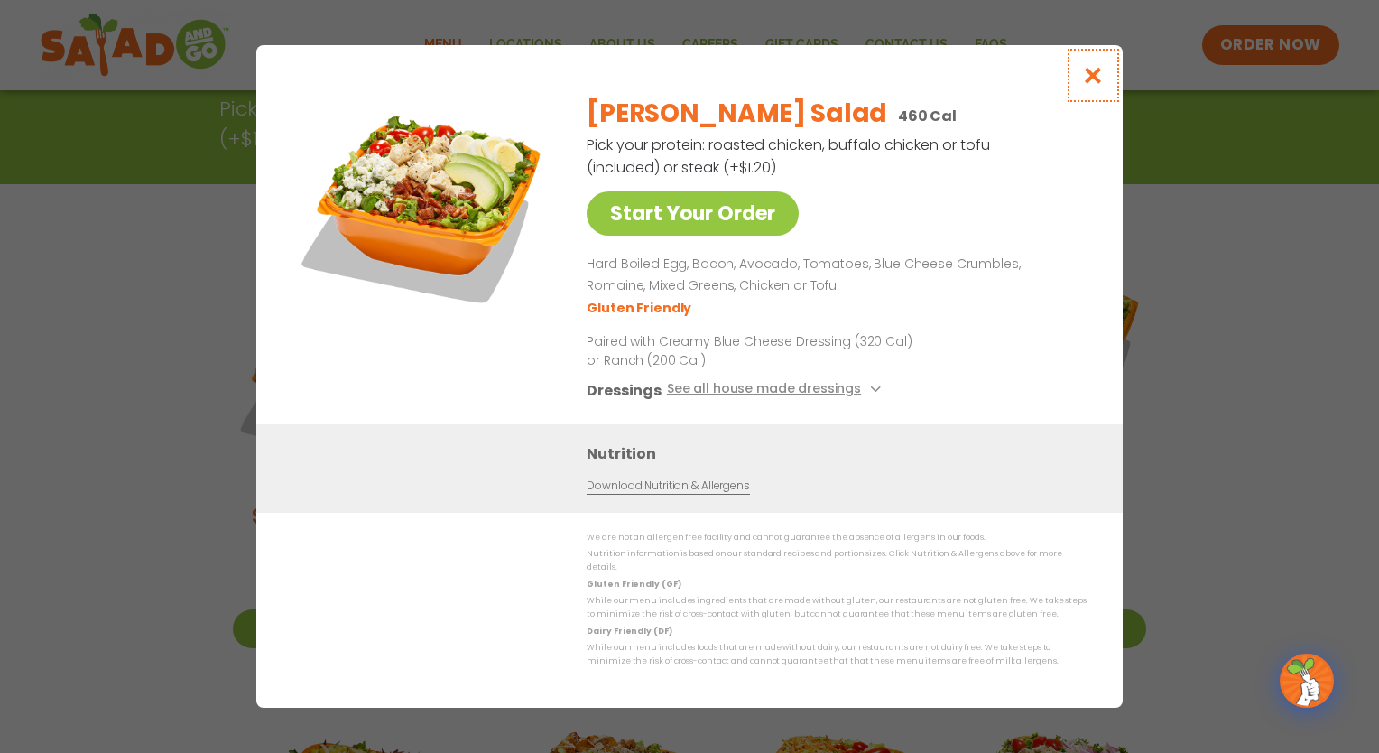
click at [1098, 84] on icon "Close modal" at bounding box center [1093, 75] width 23 height 19
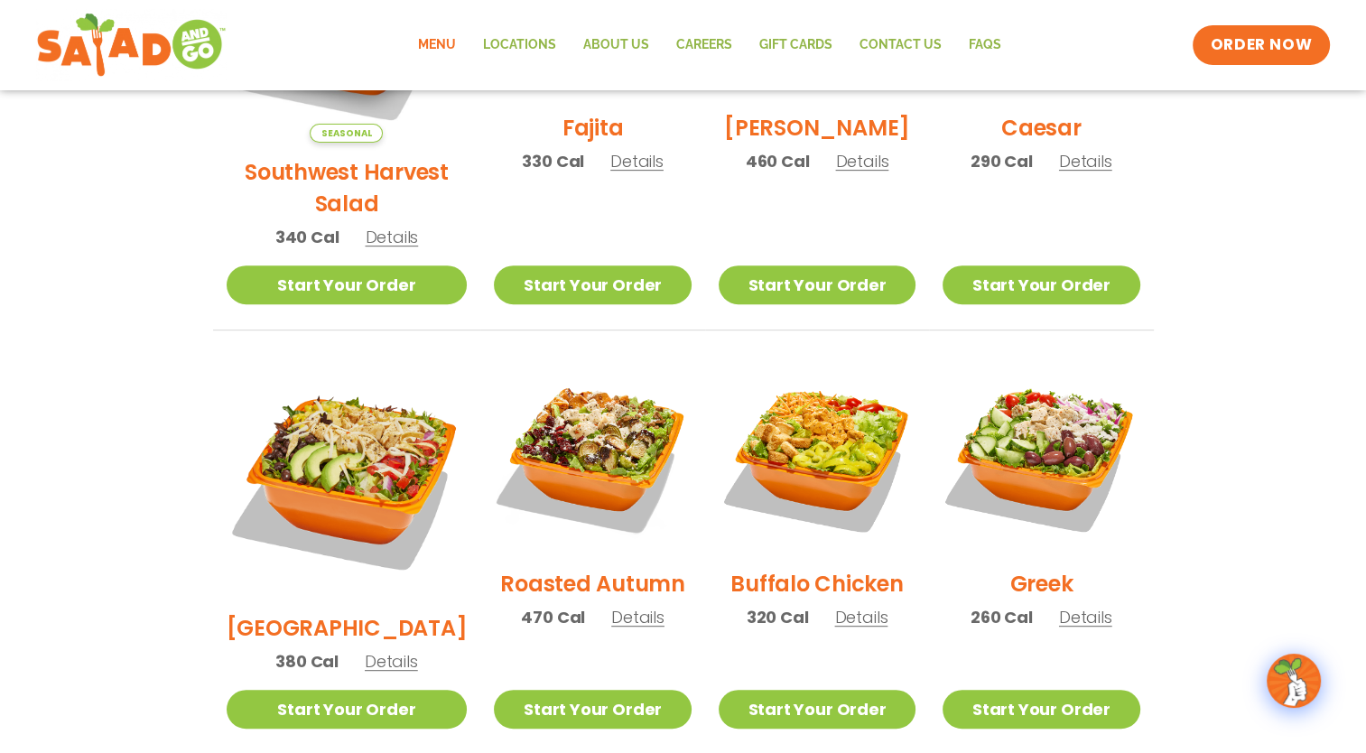
scroll to position [700, 0]
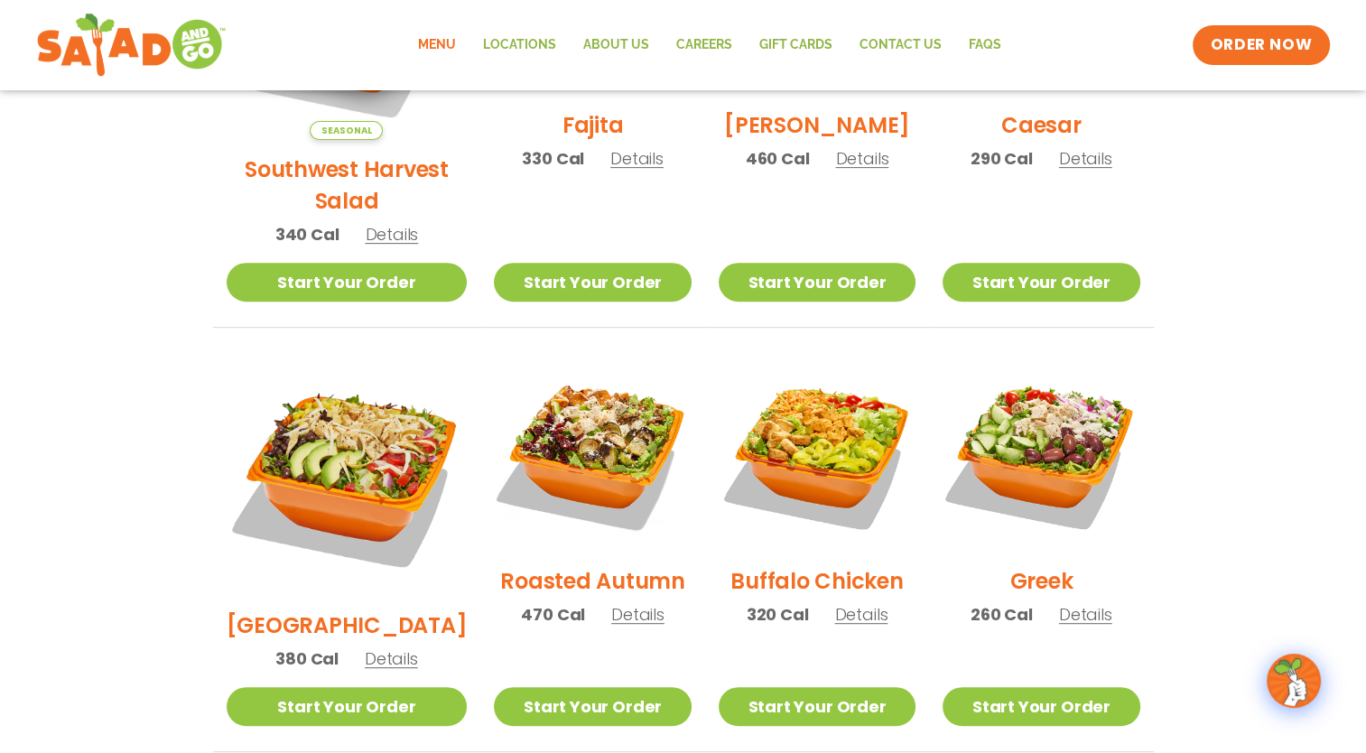
click at [1050, 389] on img at bounding box center [1040, 453] width 197 height 197
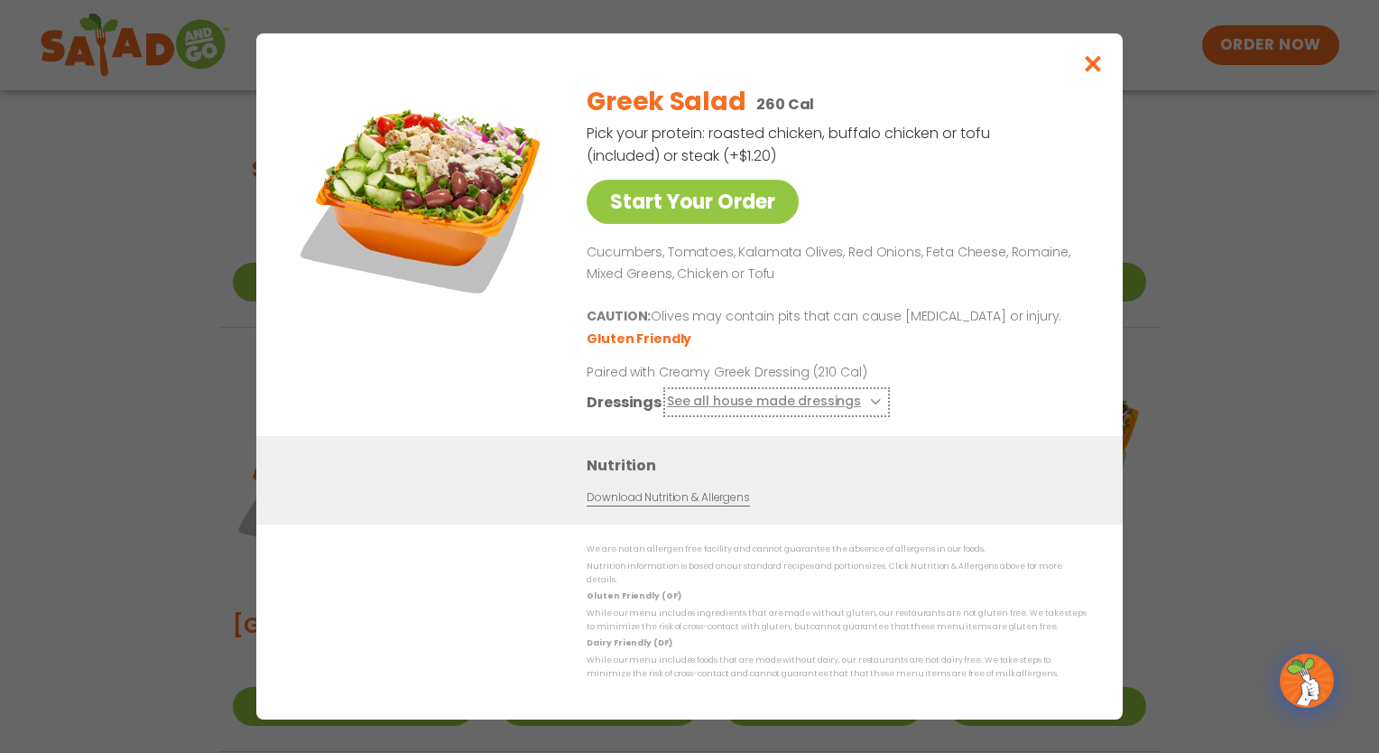
click at [818, 406] on button "See all house made dressings" at bounding box center [776, 402] width 219 height 23
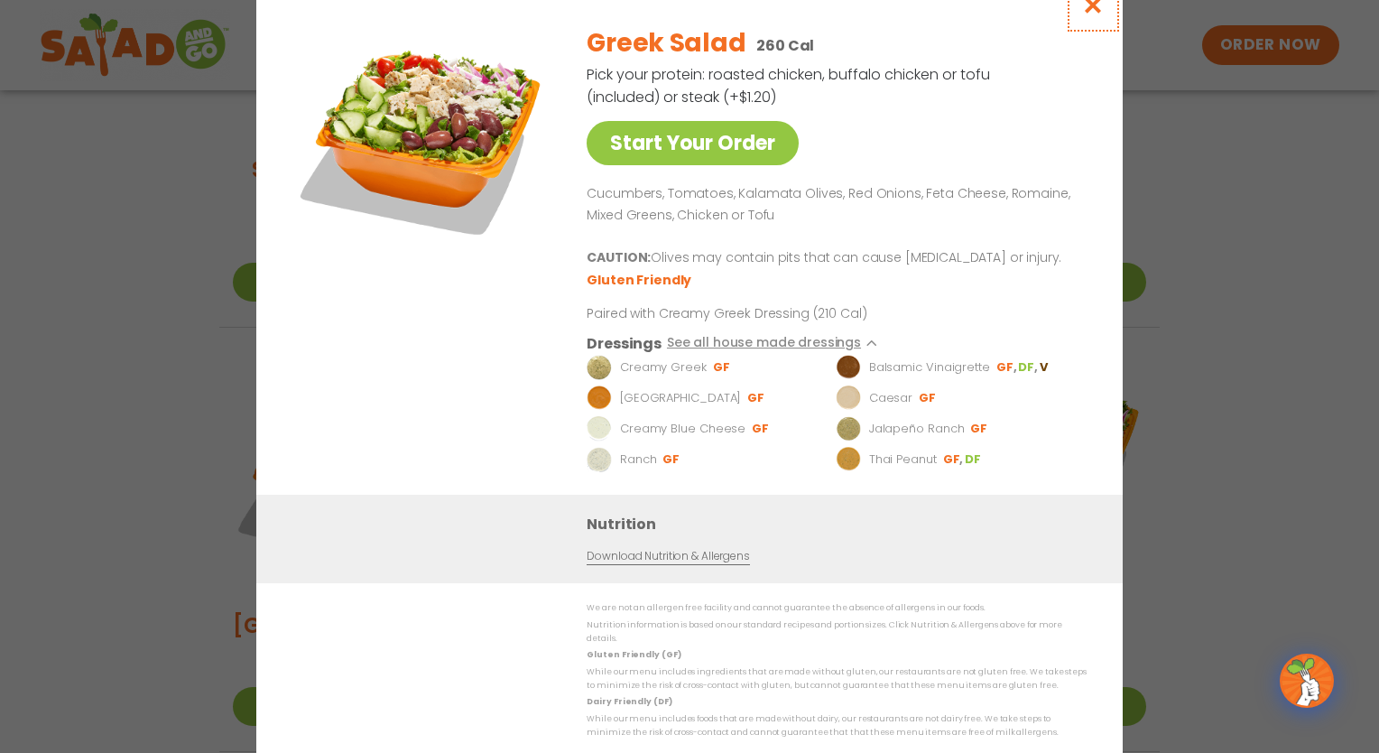
click at [1093, 9] on icon "Close modal" at bounding box center [1093, 4] width 23 height 19
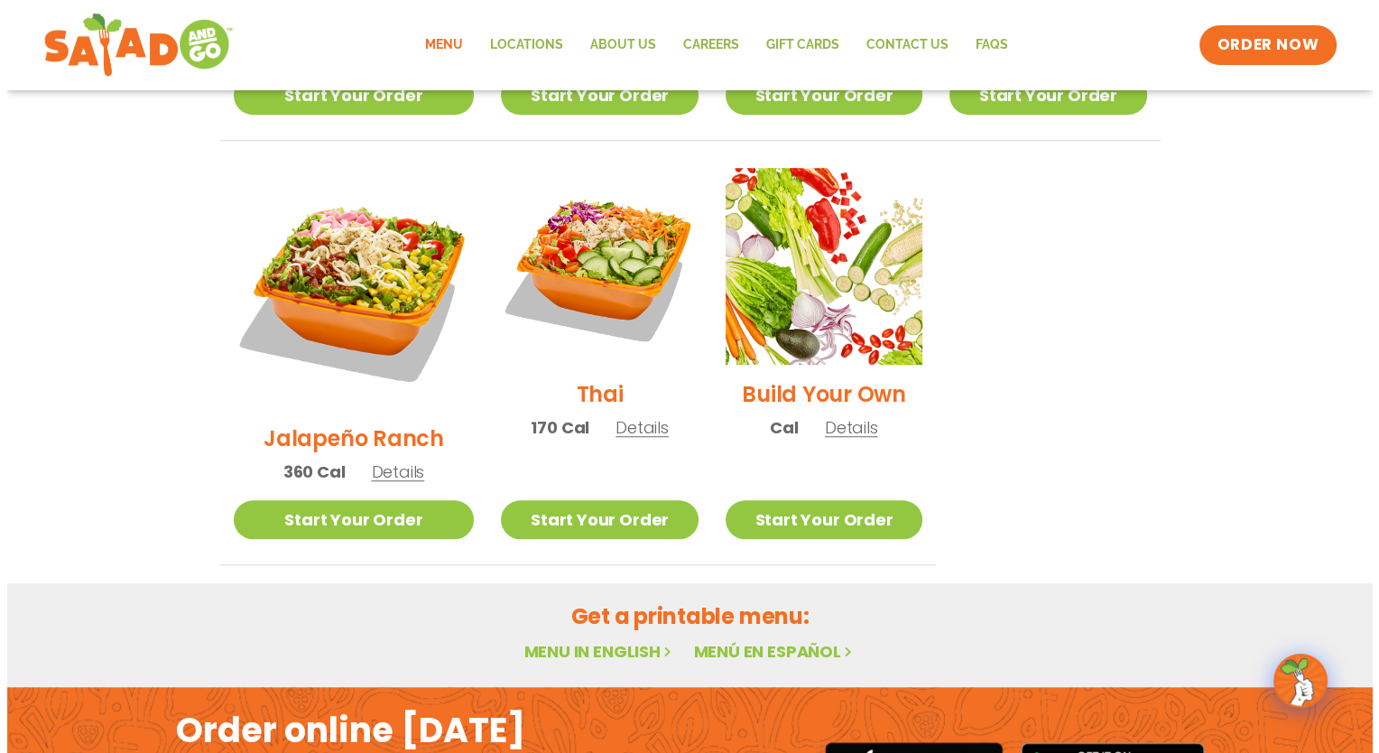
scroll to position [1310, 0]
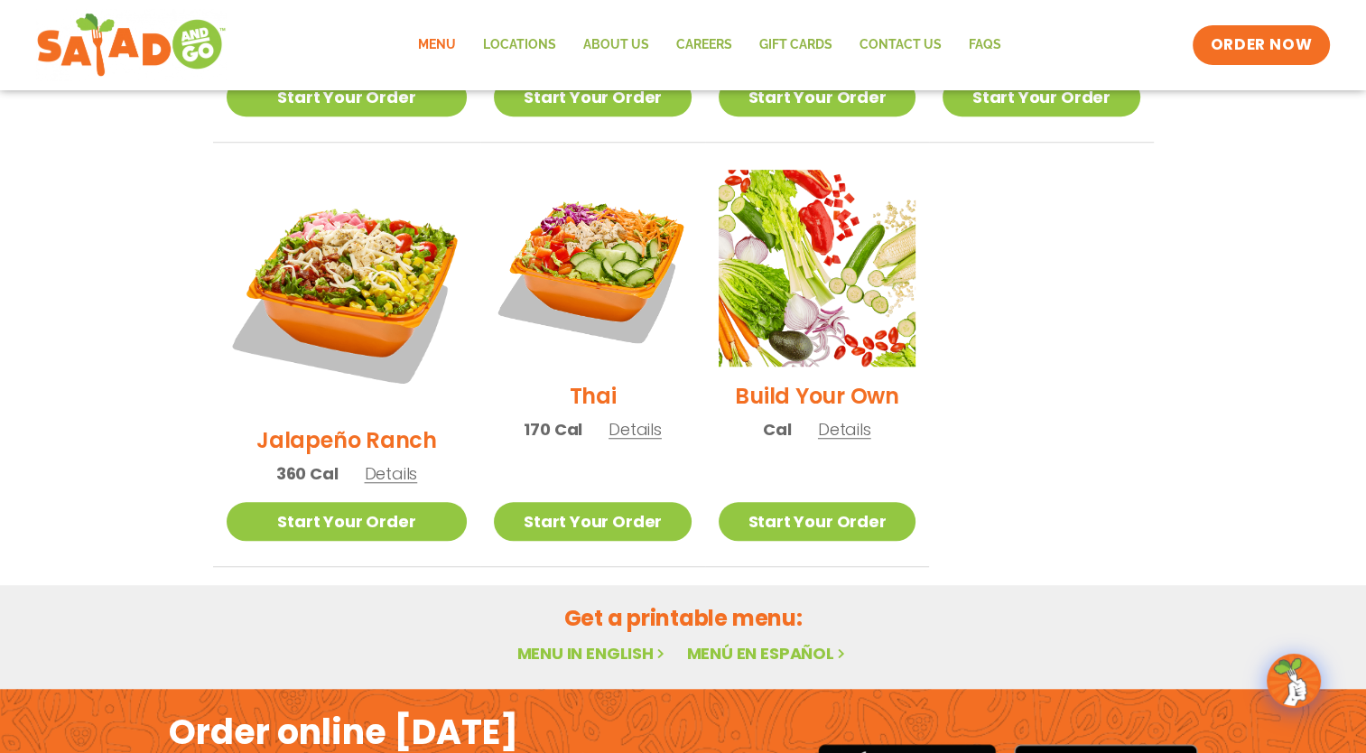
click at [805, 271] on img at bounding box center [817, 268] width 197 height 197
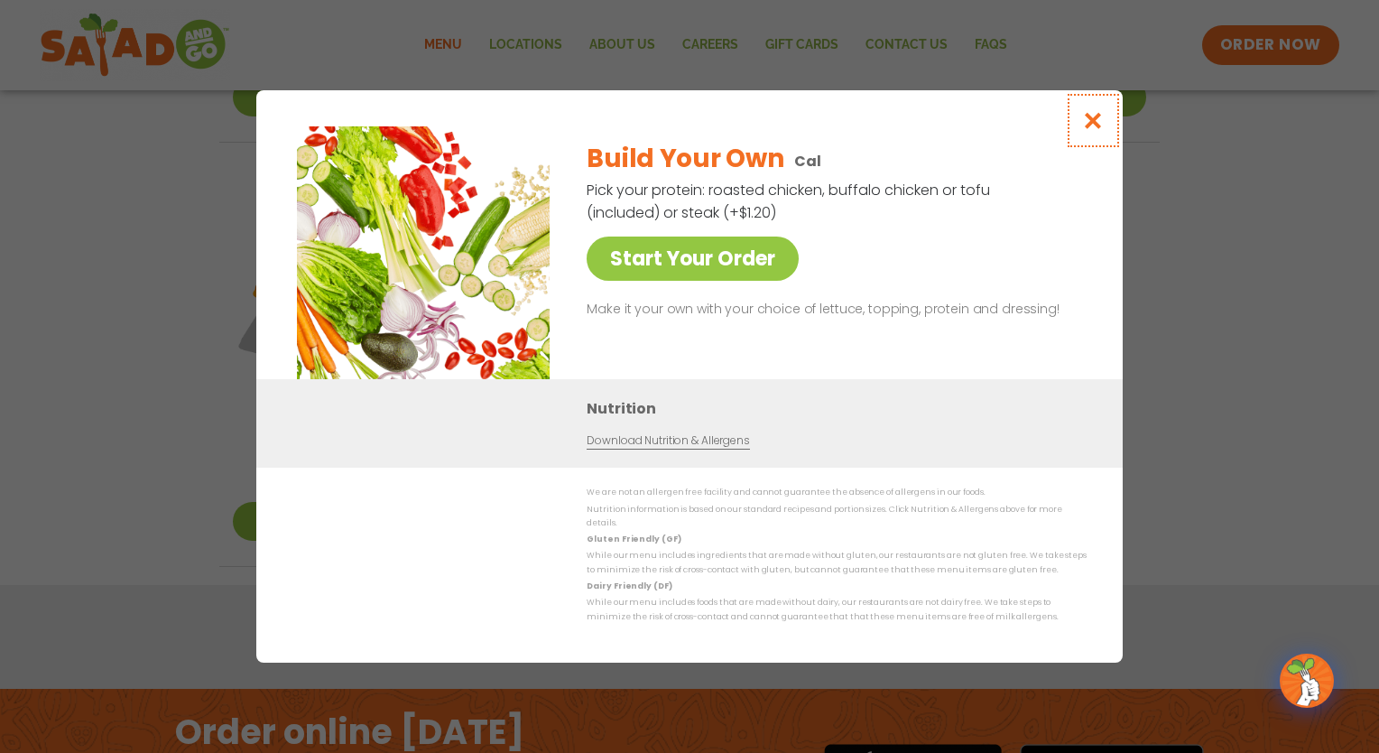
click at [1098, 127] on icon "Close modal" at bounding box center [1093, 120] width 23 height 19
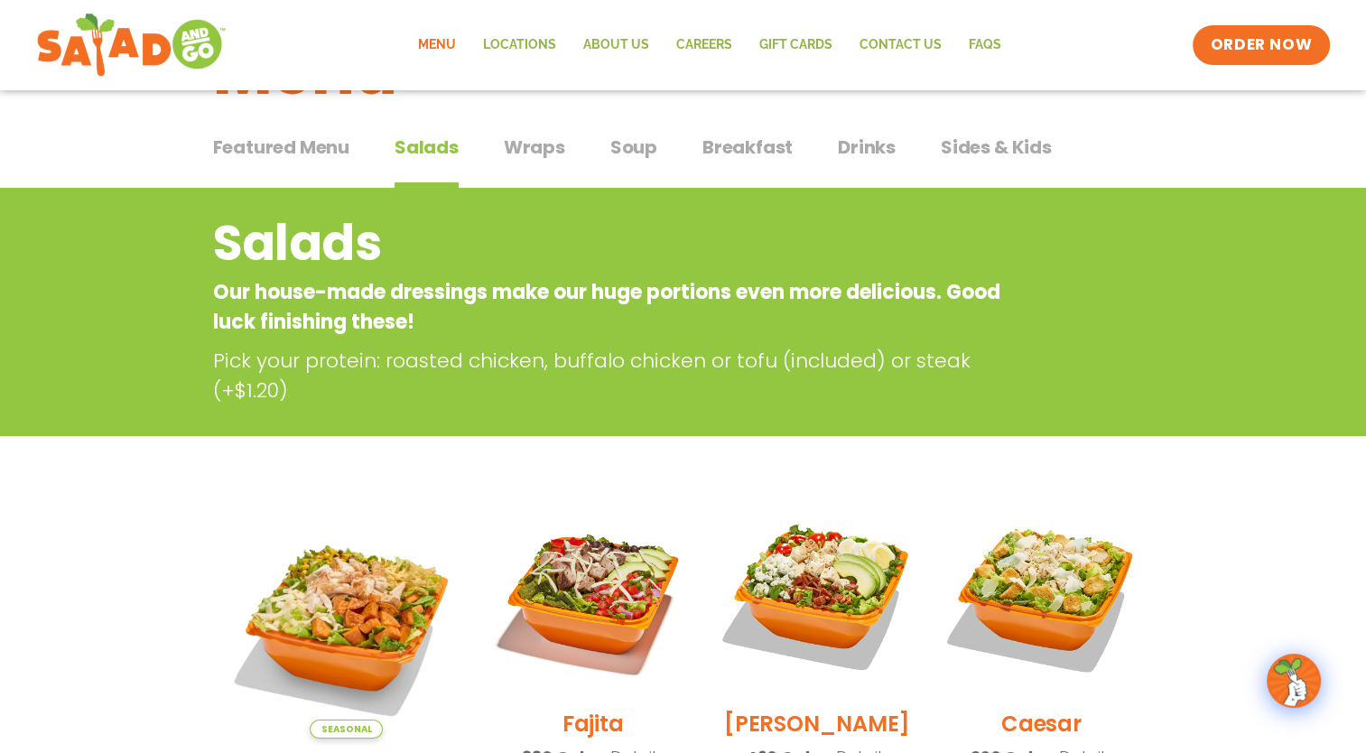
scroll to position [0, 0]
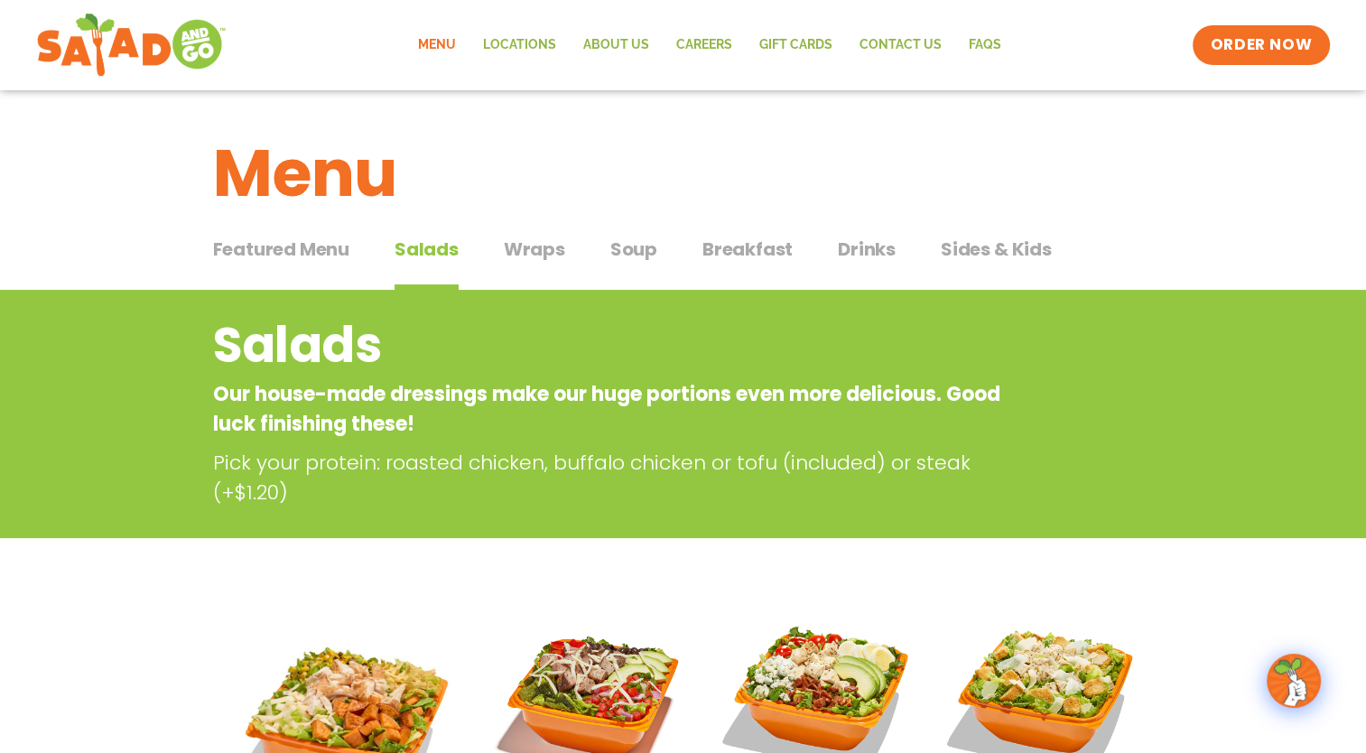
click at [635, 246] on span "Soup" at bounding box center [633, 249] width 47 height 27
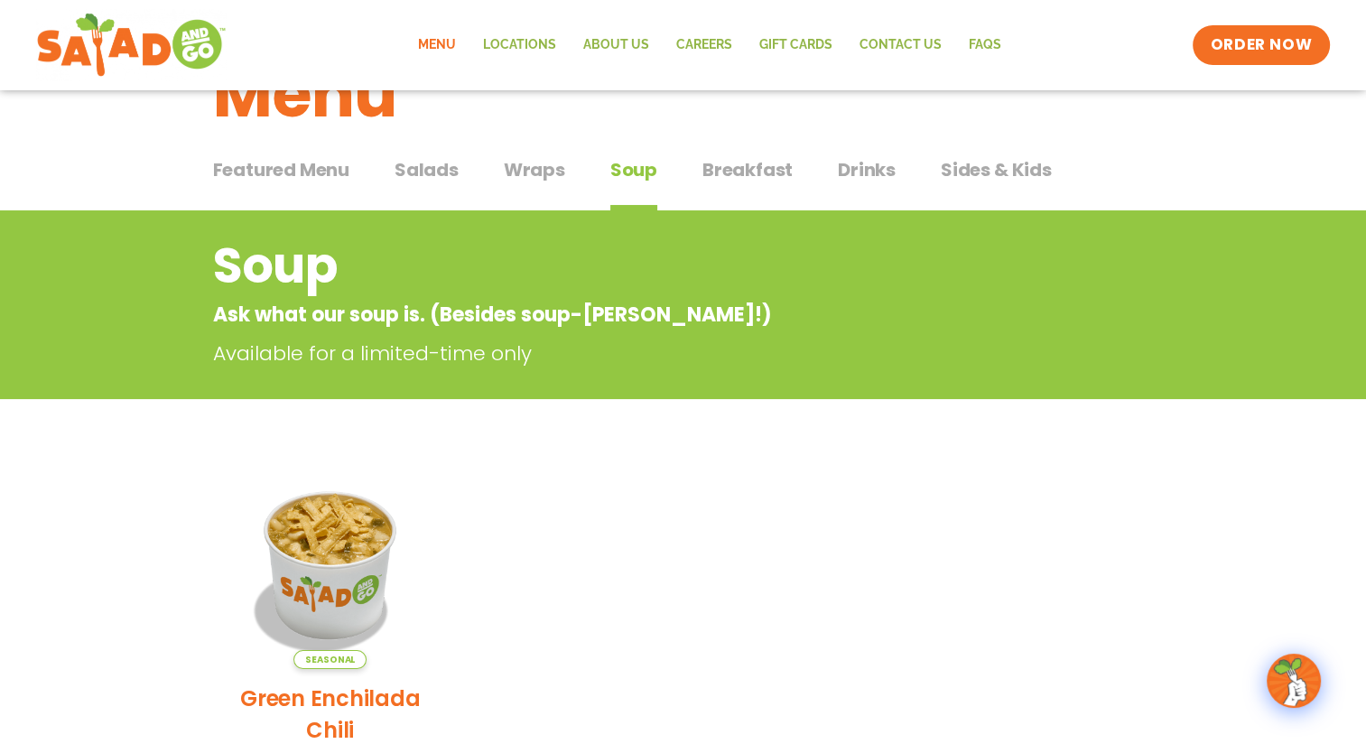
scroll to position [79, 0]
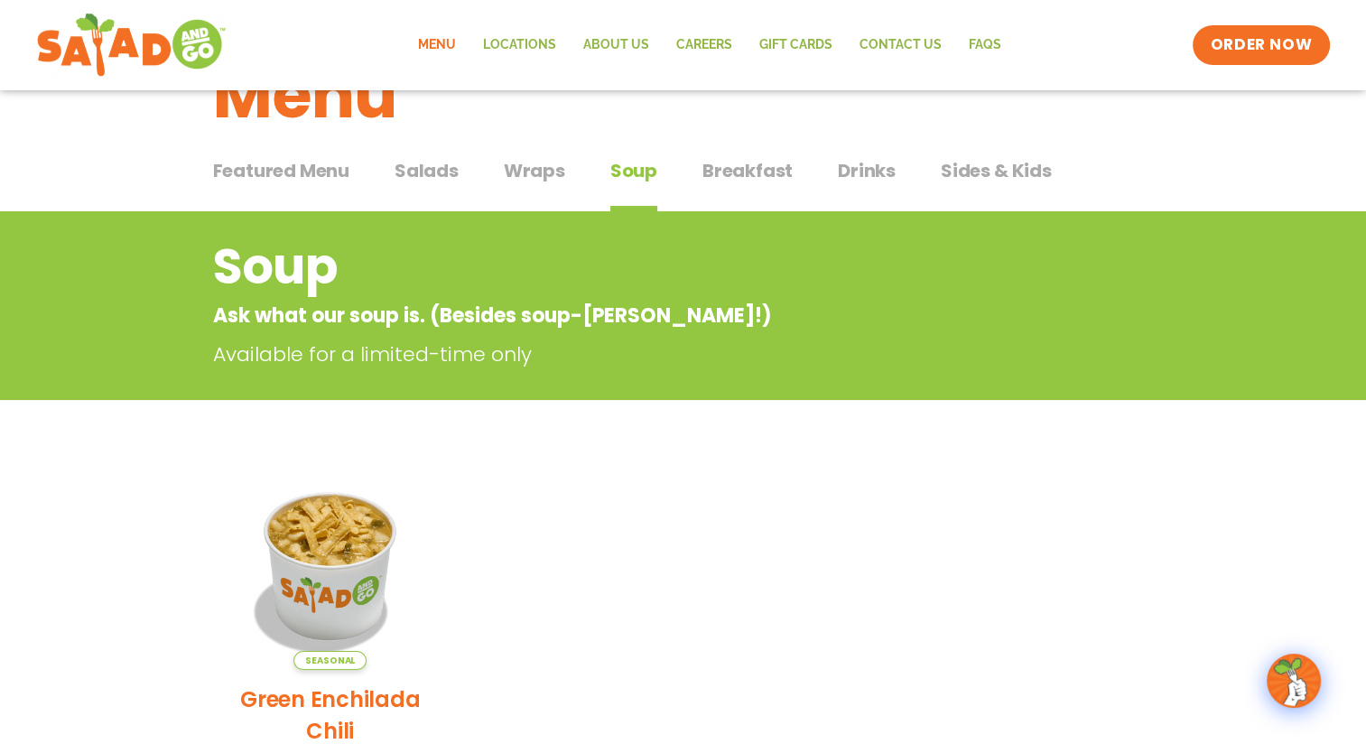
click at [634, 170] on span "Soup" at bounding box center [633, 170] width 47 height 27
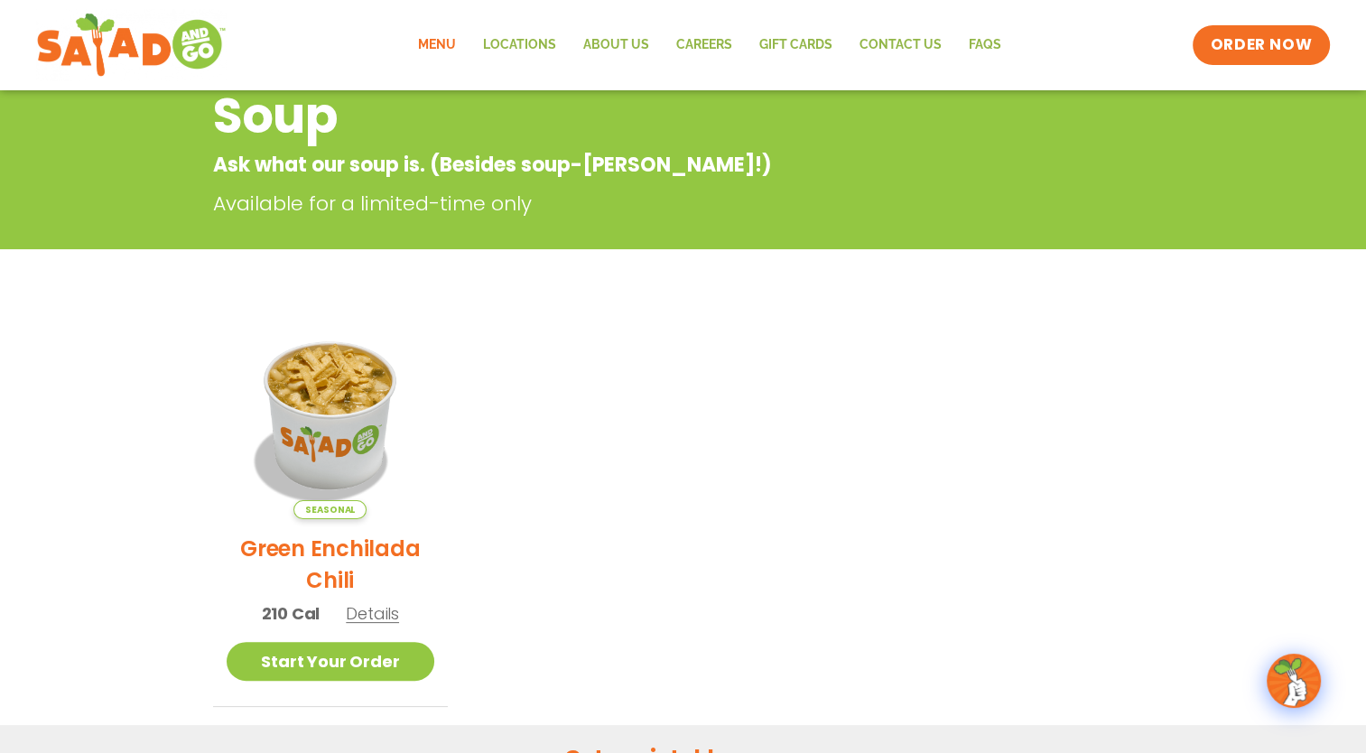
scroll to position [230, 0]
